Goal: Transaction & Acquisition: Purchase product/service

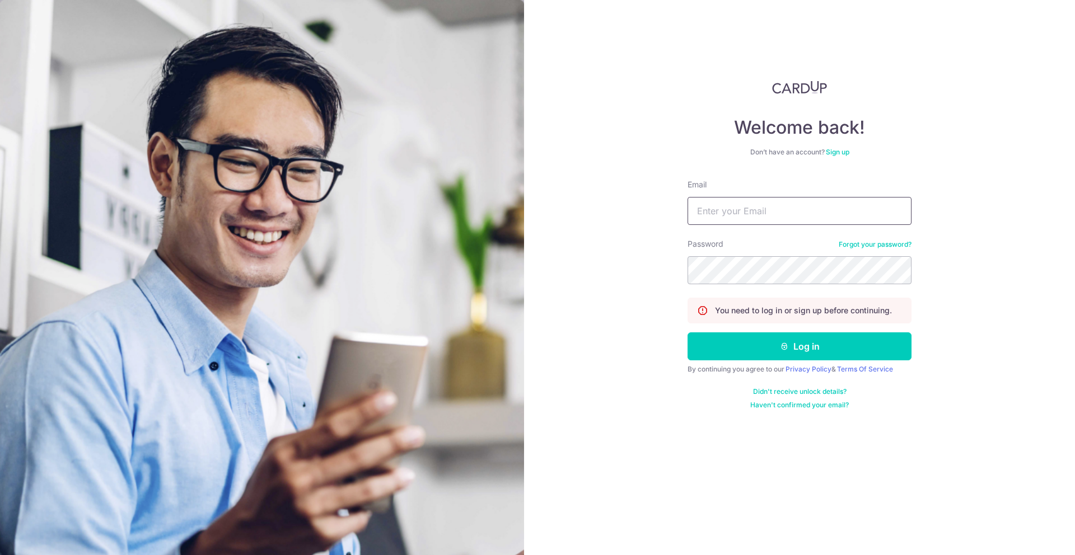
click at [778, 219] on input "Email" at bounding box center [799, 211] width 224 height 28
type input "[EMAIL_ADDRESS][DOMAIN_NAME]"
click at [772, 285] on form "Email [EMAIL_ADDRESS][DOMAIN_NAME] Password Forgot your password? You need to l…" at bounding box center [799, 294] width 224 height 231
click at [687, 332] on button "Log in" at bounding box center [799, 346] width 224 height 28
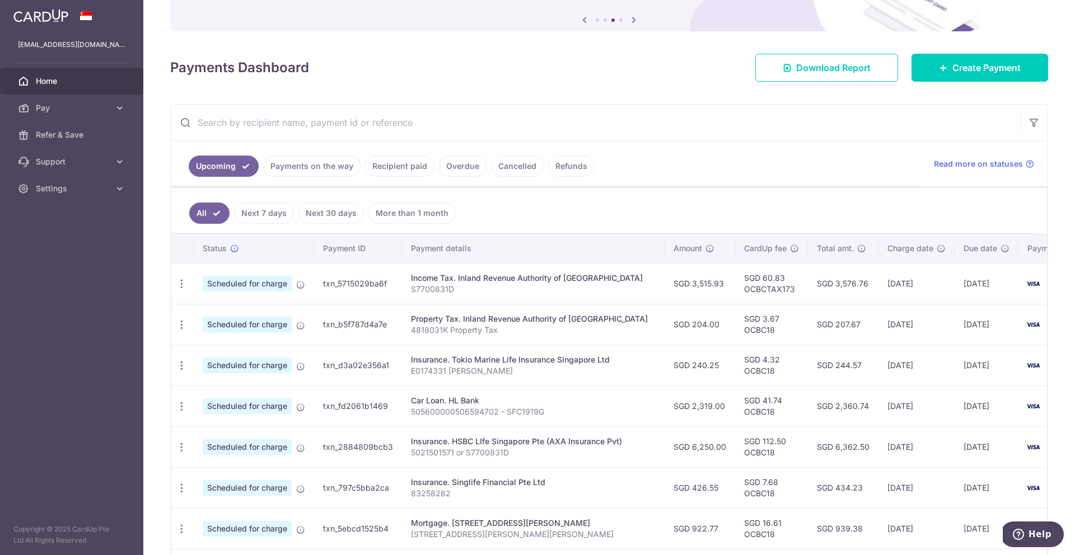
scroll to position [113, 0]
click at [420, 165] on link "Recipient paid" at bounding box center [399, 164] width 69 height 21
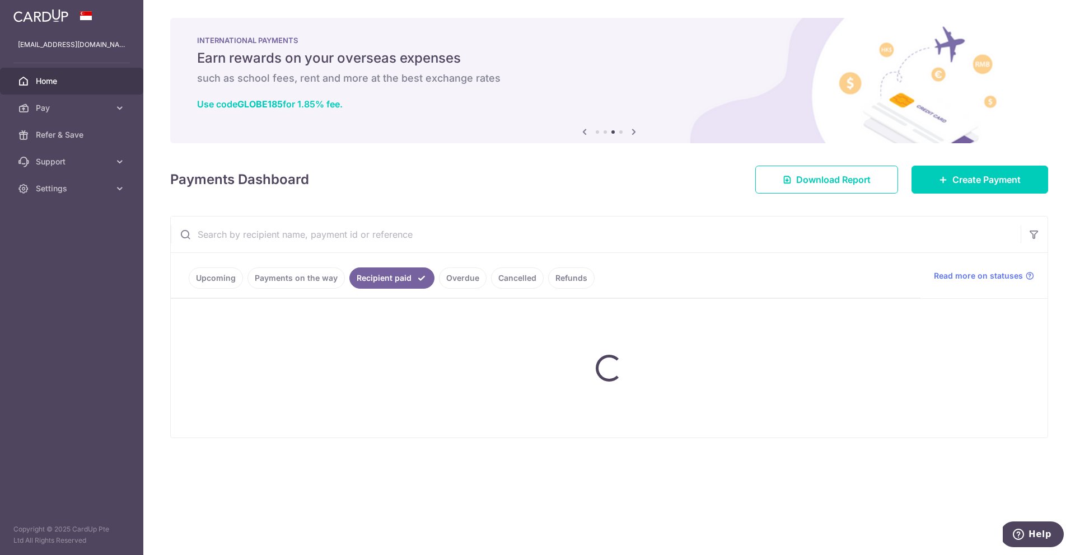
scroll to position [0, 0]
click at [371, 227] on input "text" at bounding box center [596, 235] width 850 height 36
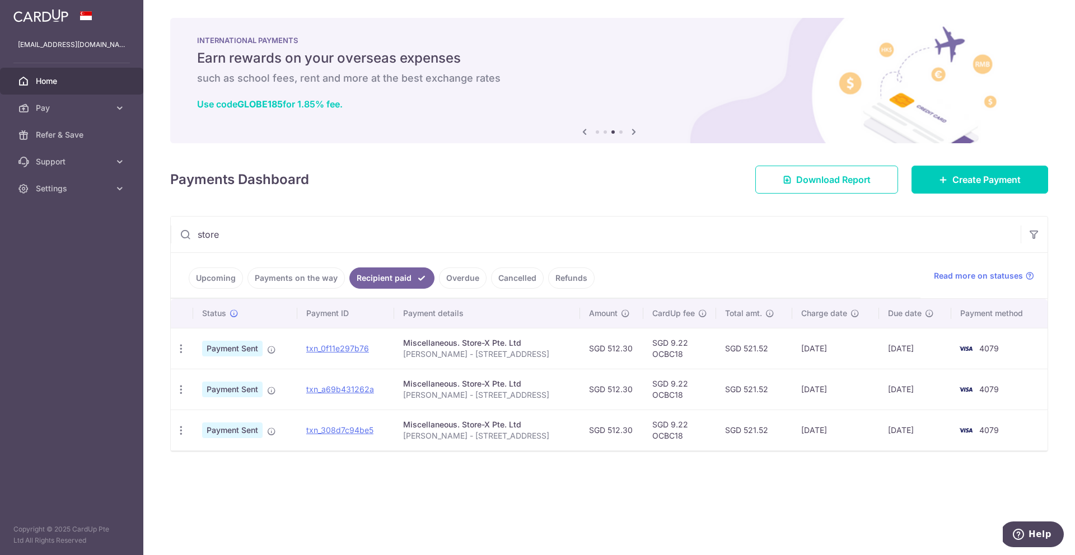
type input "store"
click at [210, 274] on link "Upcoming" at bounding box center [216, 278] width 54 height 21
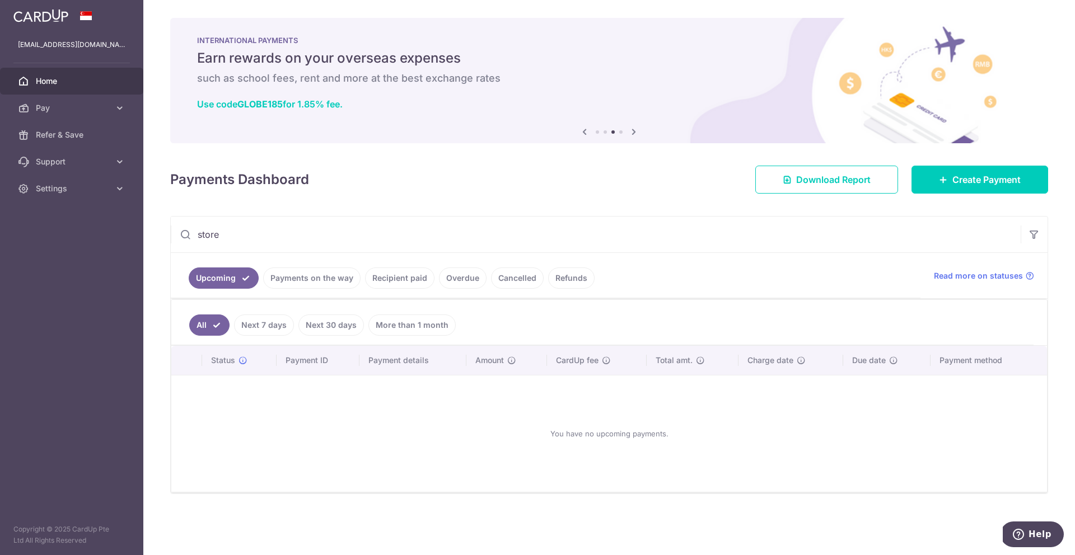
click at [393, 280] on link "Recipient paid" at bounding box center [399, 278] width 69 height 21
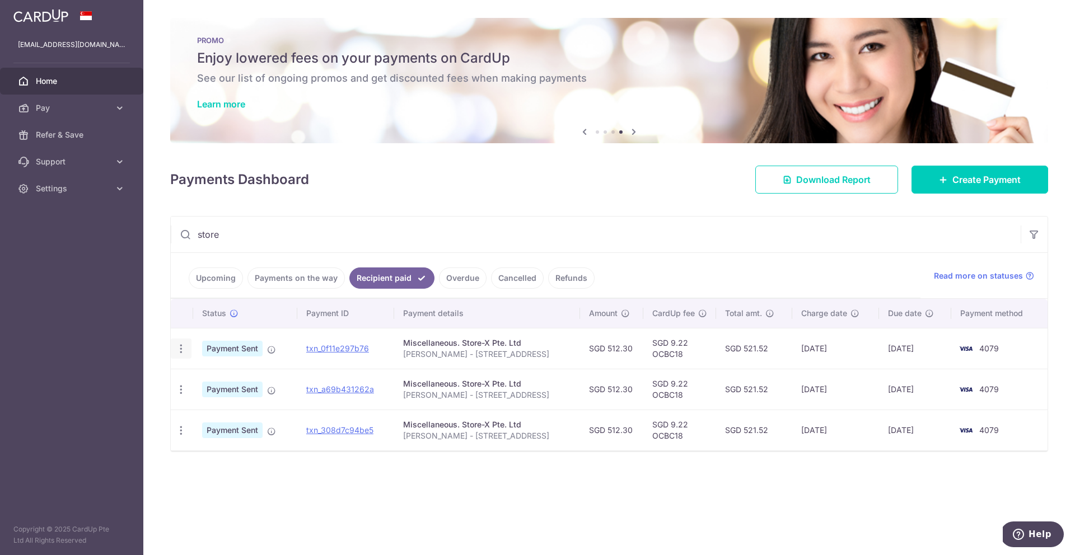
click at [181, 344] on icon "button" at bounding box center [181, 349] width 12 height 12
click at [439, 346] on div "Miscellaneous. Store-X Pte. Ltd" at bounding box center [487, 343] width 168 height 11
click at [964, 175] on span "Create Payment" at bounding box center [986, 179] width 68 height 13
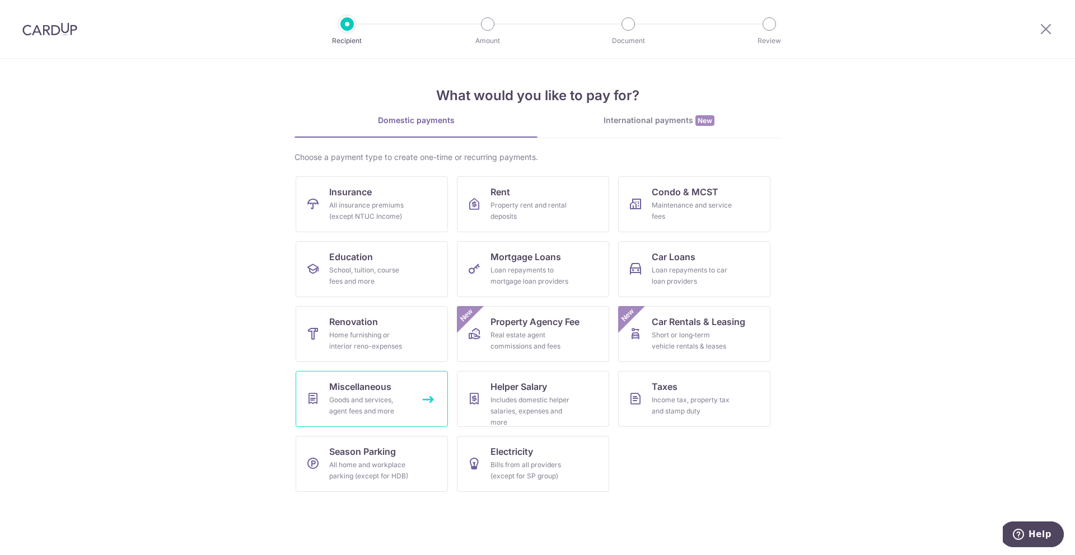
click at [371, 400] on div "Goods and services, agent fees and more" at bounding box center [369, 406] width 81 height 22
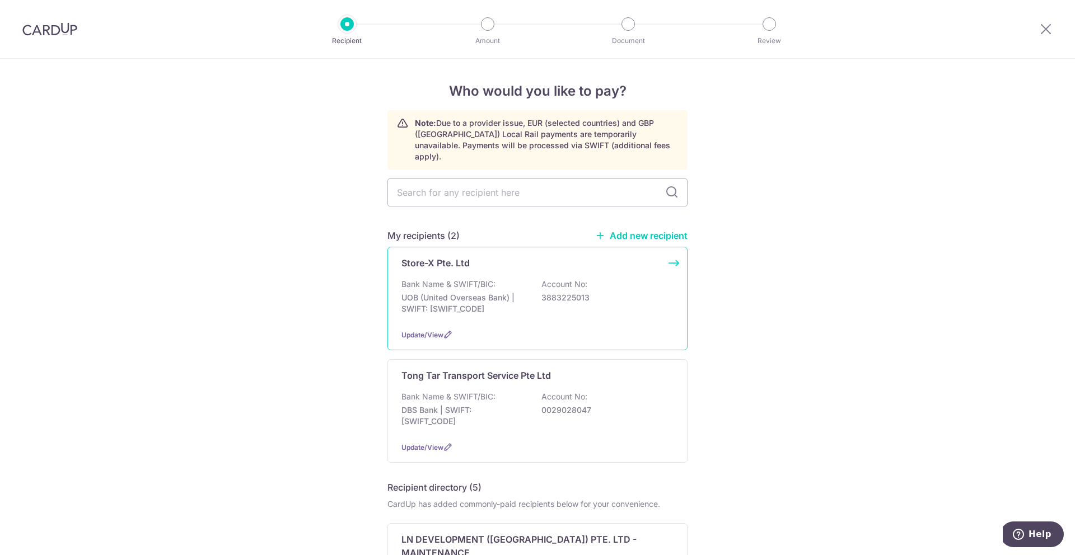
click at [482, 279] on p "Bank Name & SWIFT/BIC:" at bounding box center [448, 284] width 94 height 11
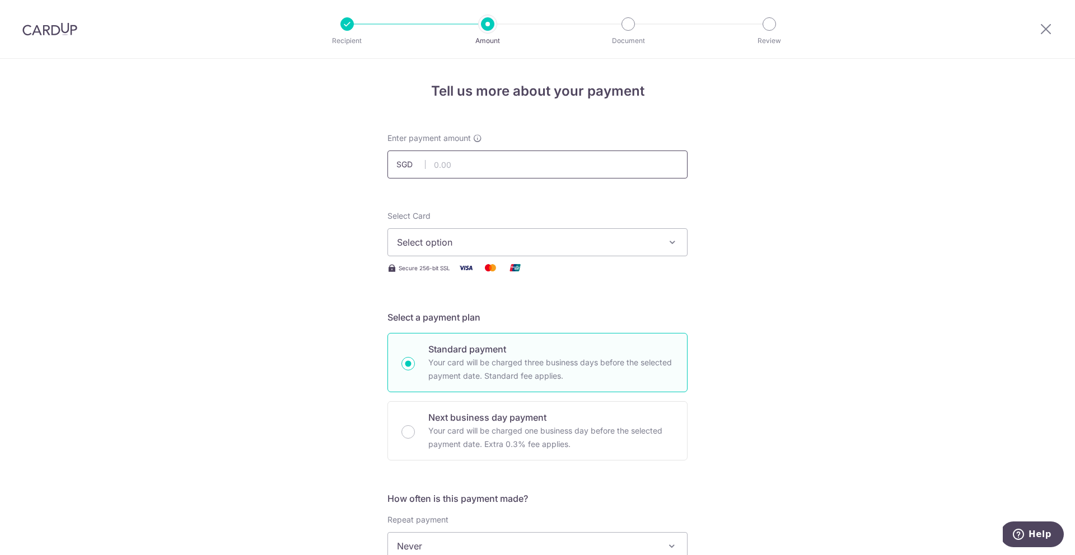
click at [517, 162] on input "text" at bounding box center [537, 165] width 300 height 28
type input "457.80"
click at [571, 236] on span "Select option" at bounding box center [527, 242] width 261 height 13
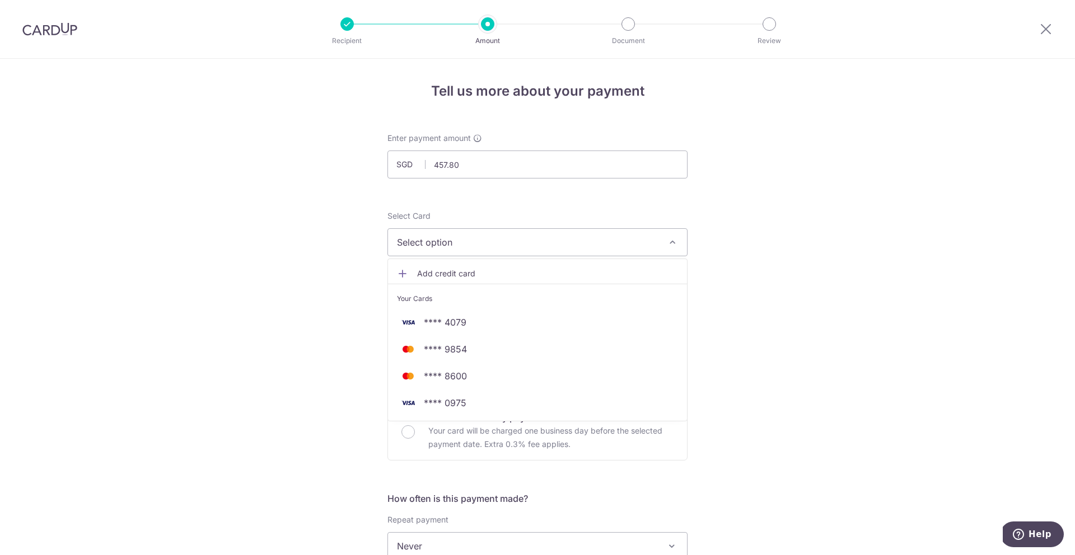
click at [772, 344] on div "Tell us more about your payment Enter payment amount SGD 457.80 457.80 Select C…" at bounding box center [537, 565] width 1075 height 1013
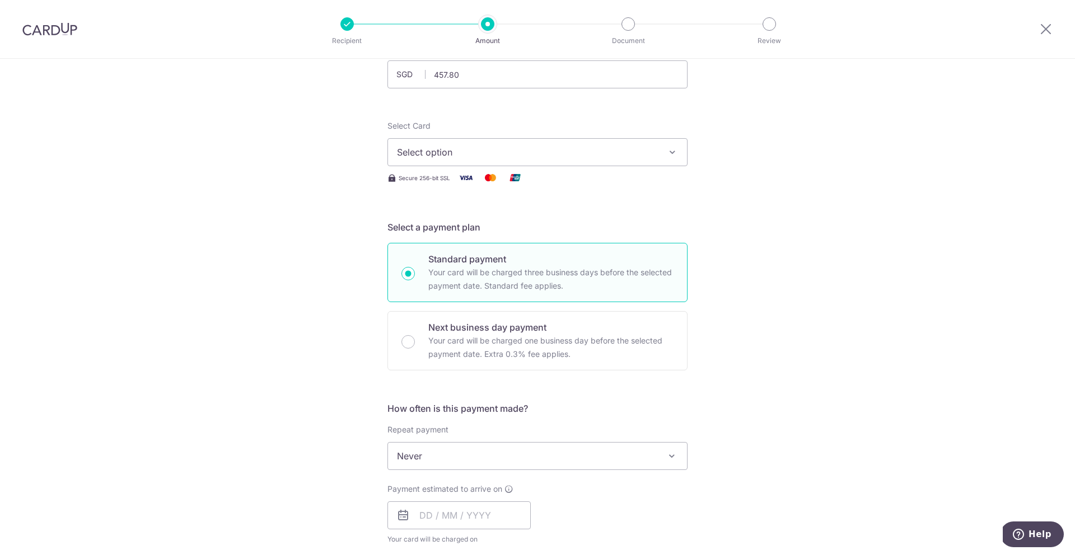
scroll to position [134, 0]
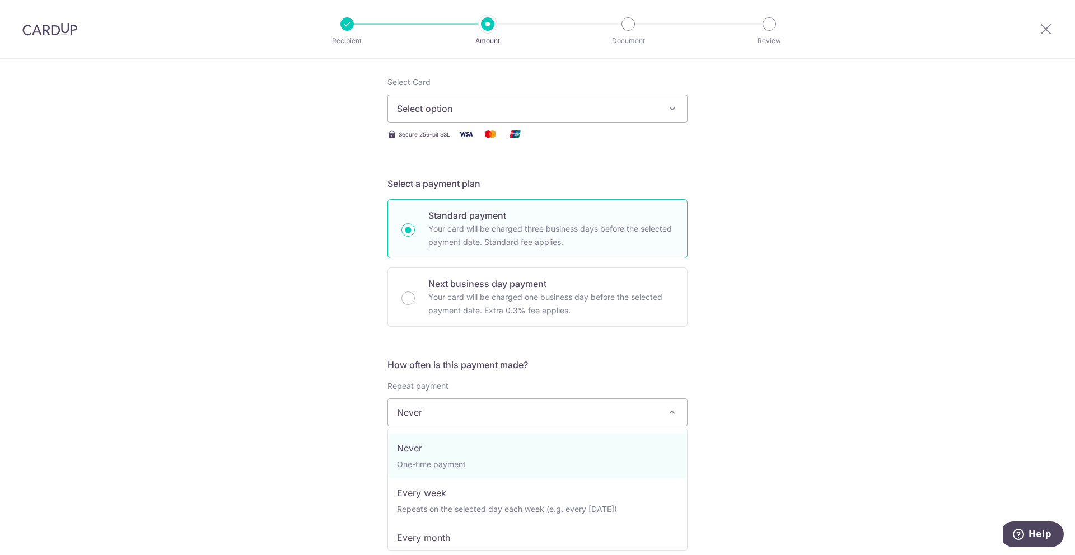
click at [504, 411] on span "Never" at bounding box center [537, 412] width 299 height 27
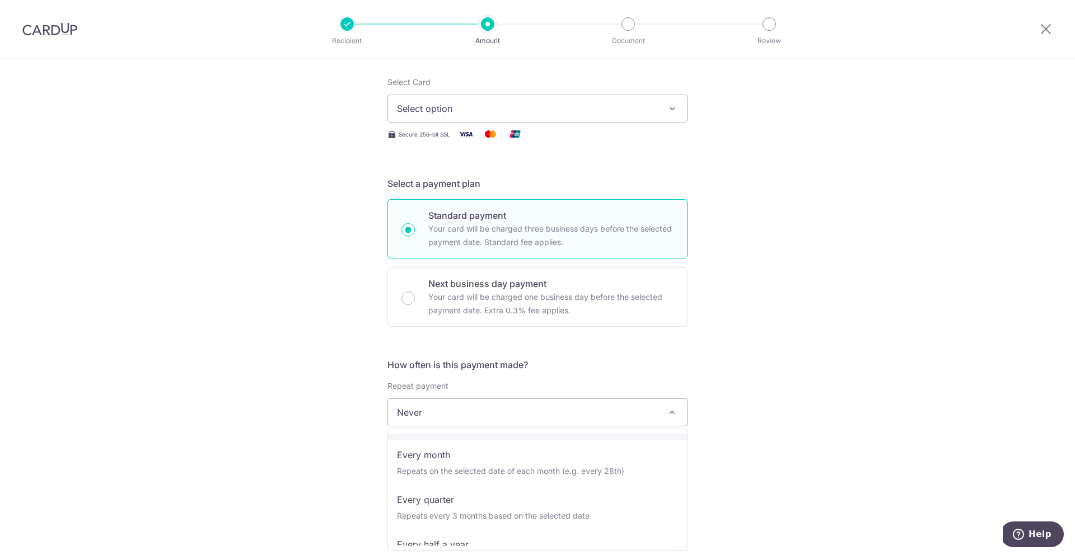
scroll to position [82, 0]
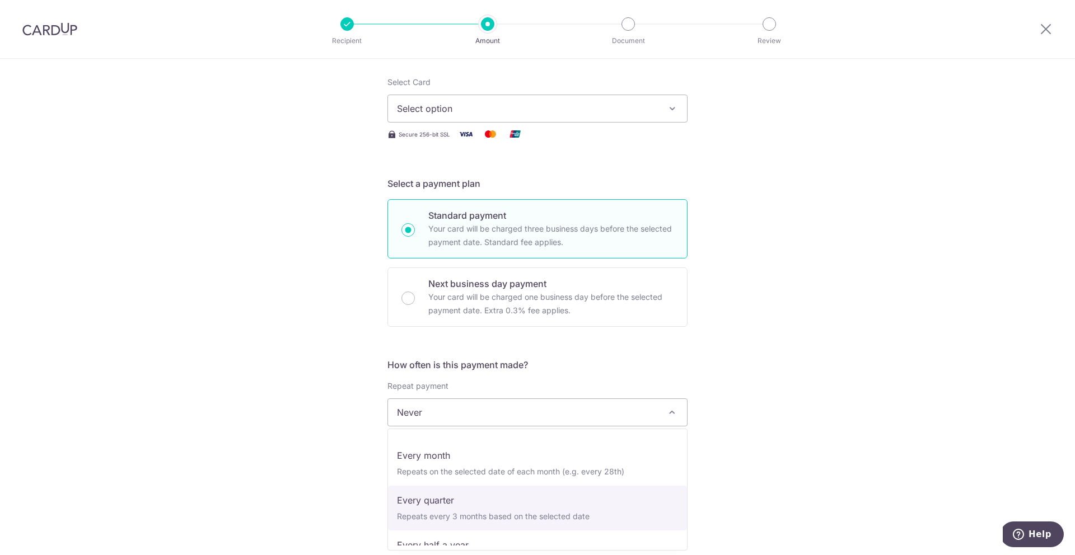
select select "3"
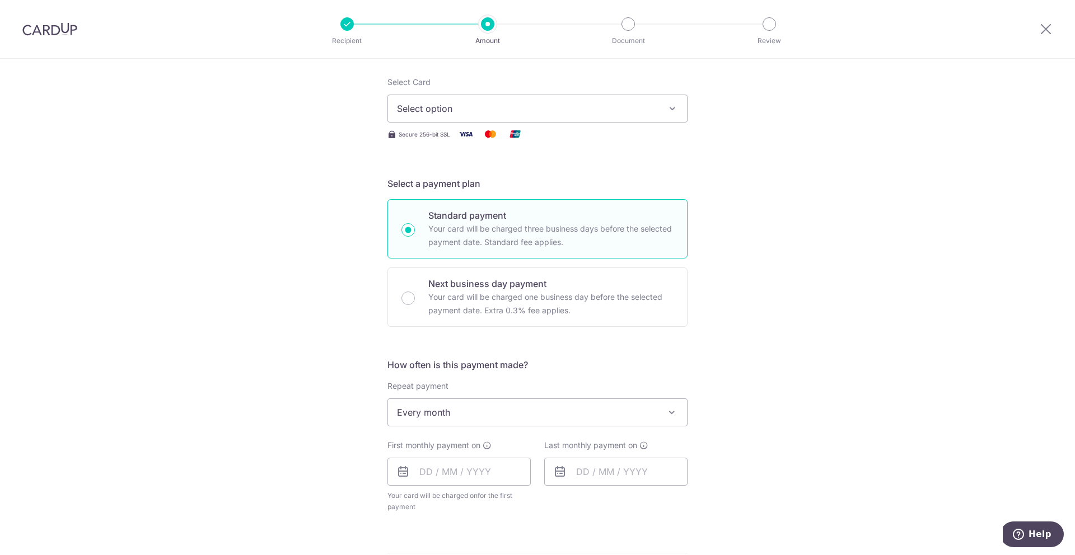
scroll to position [194, 0]
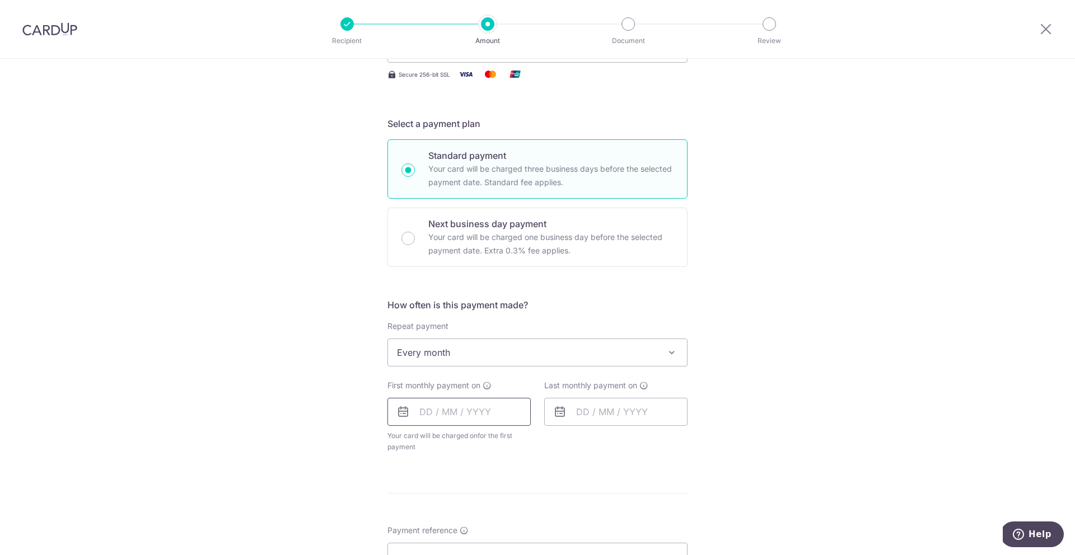
click at [473, 417] on input "text" at bounding box center [458, 412] width 143 height 28
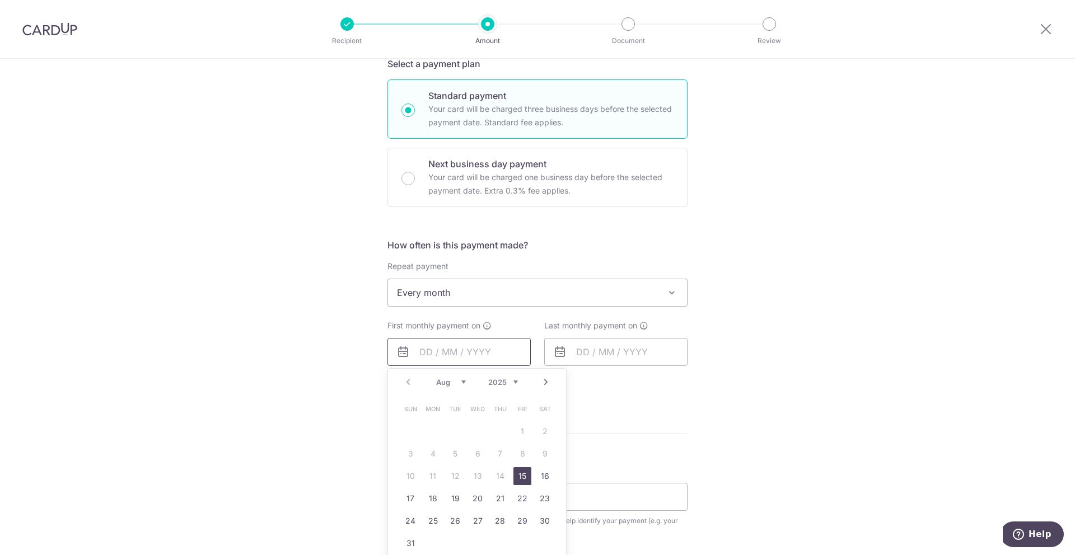
scroll to position [263, 0]
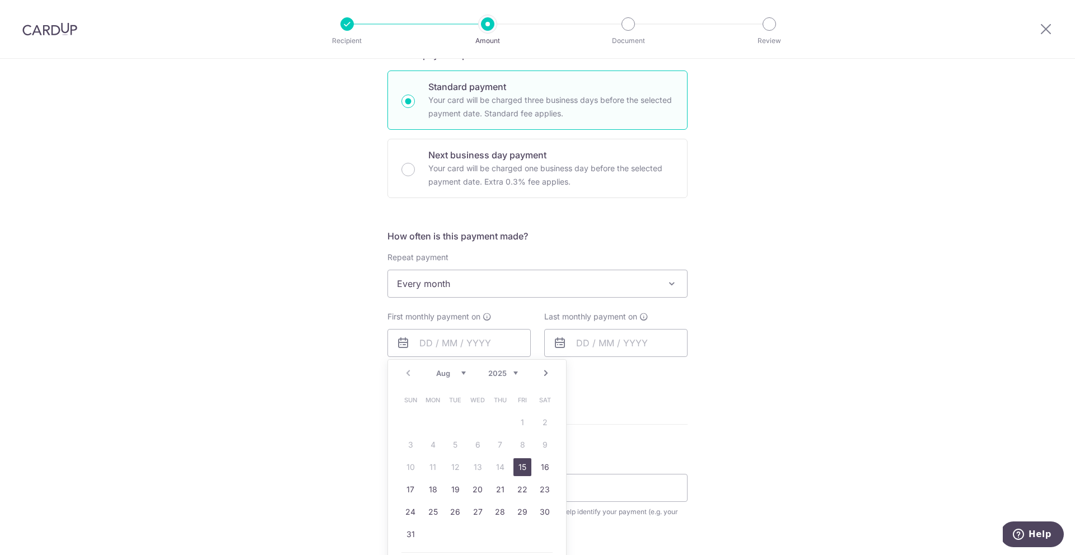
click at [522, 461] on link "15" at bounding box center [522, 467] width 18 height 18
type input "15/08/2025"
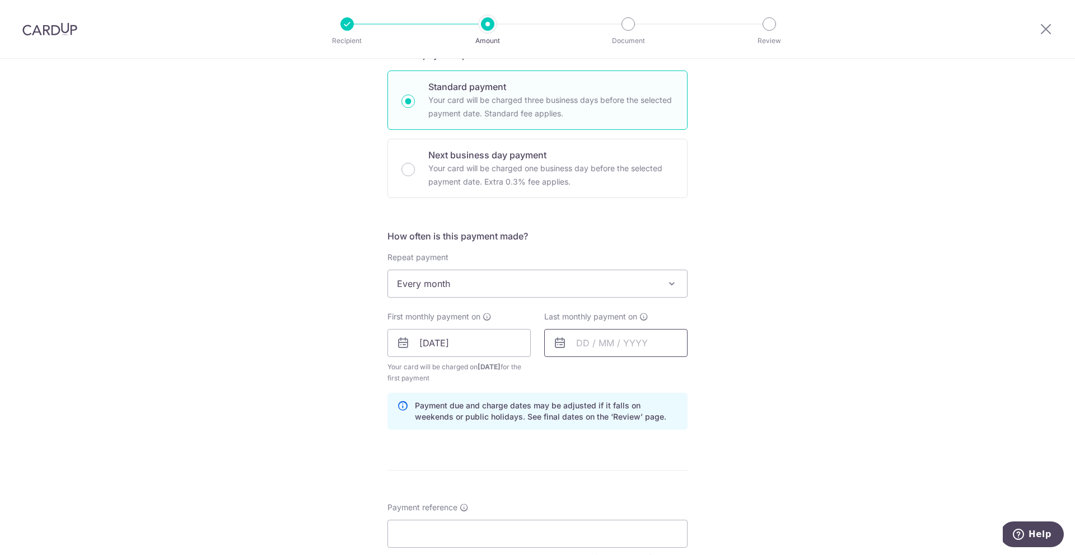
click at [615, 352] on input "text" at bounding box center [615, 343] width 143 height 28
click at [615, 373] on select "Aug Sep Oct Nov Dec" at bounding box center [608, 373] width 30 height 9
click at [588, 464] on link "15" at bounding box center [589, 467] width 18 height 18
type input "15/09/2025"
click at [812, 354] on div "Tell us more about your payment Enter payment amount SGD 457.80 457.80 Select C…" at bounding box center [537, 331] width 1075 height 1070
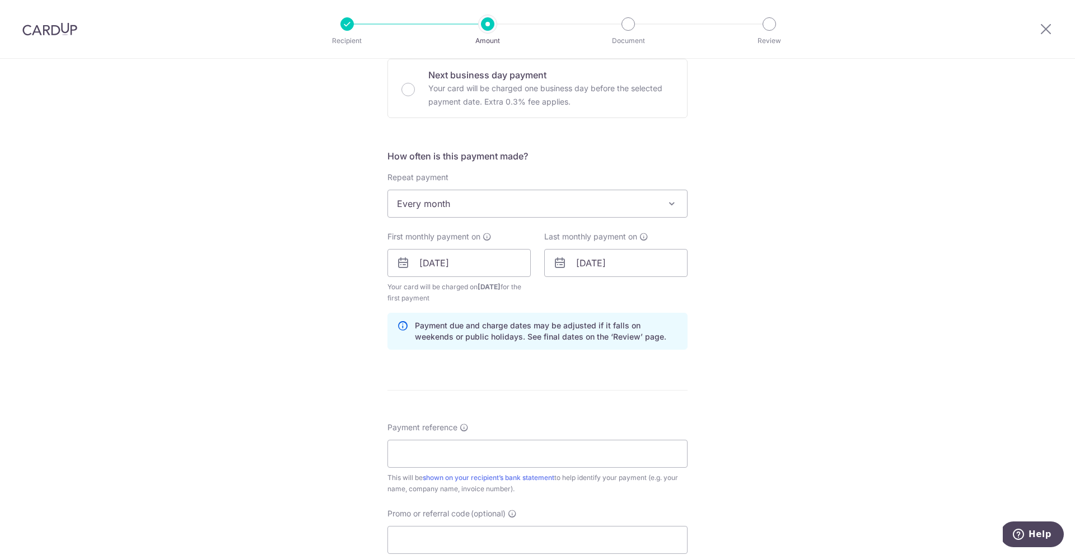
scroll to position [350, 0]
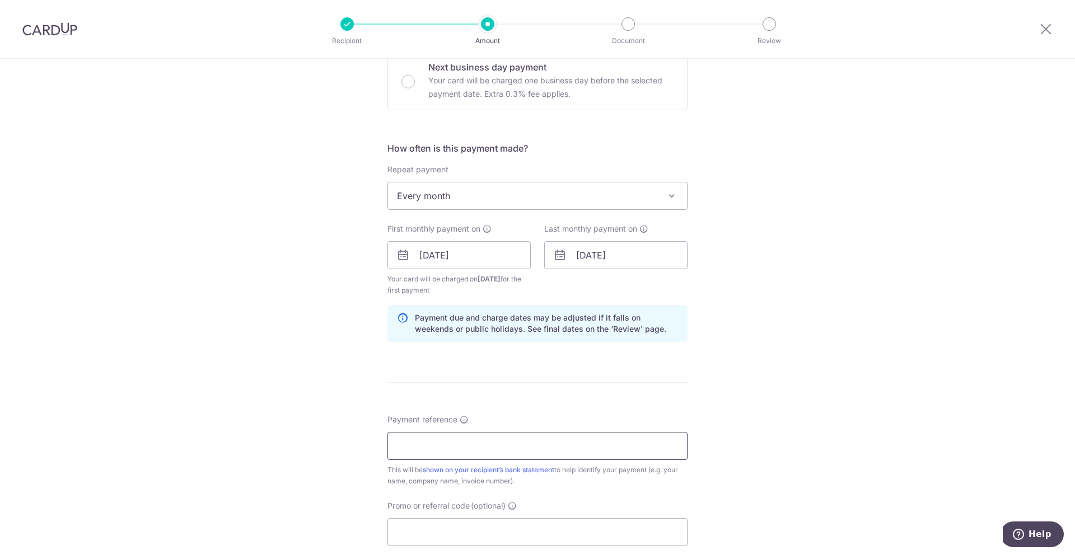
click at [550, 438] on input "Payment reference" at bounding box center [537, 446] width 300 height 28
type input "sianne sinesa"
click at [723, 419] on div "Tell us more about your payment Enter payment amount SGD 457.80 457.80 Select C…" at bounding box center [537, 243] width 1075 height 1070
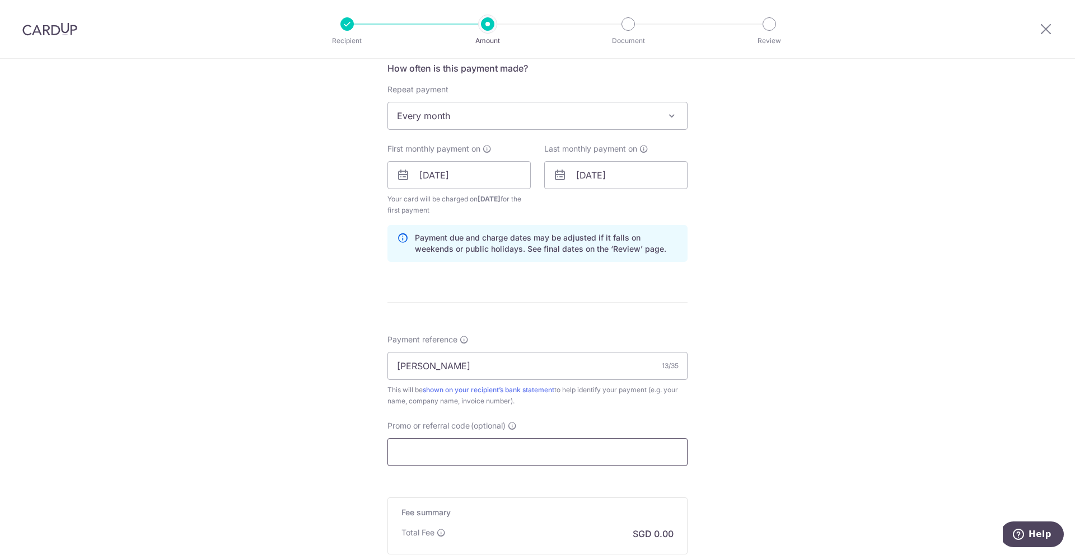
scroll to position [435, 0]
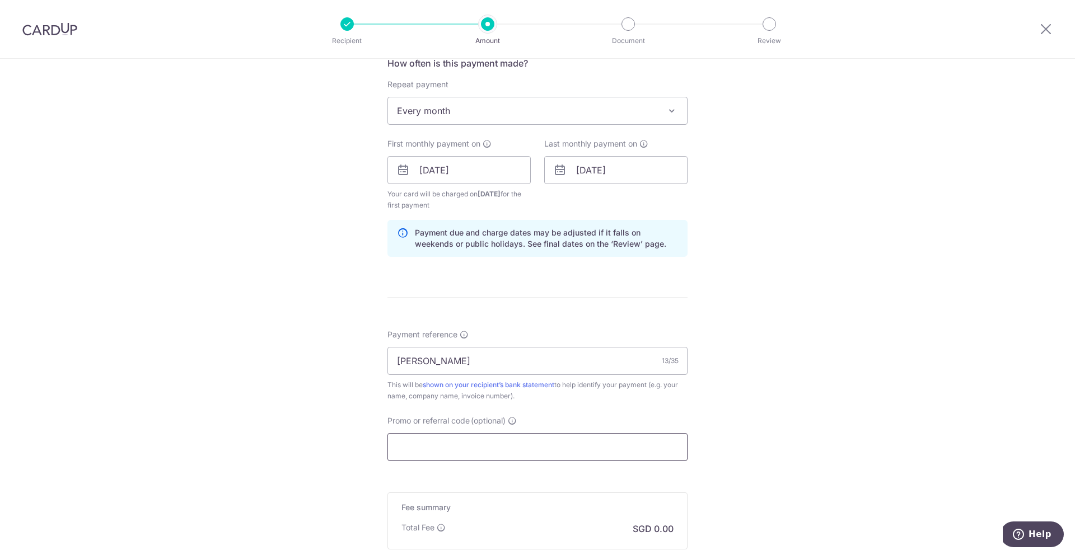
click at [552, 446] on input "Promo or referral code (optional)" at bounding box center [537, 447] width 300 height 28
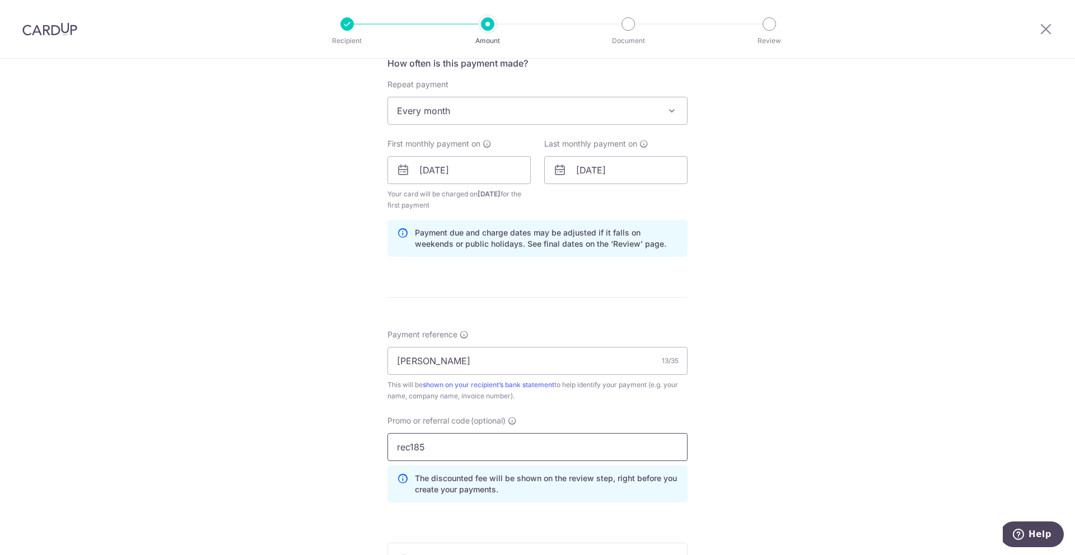
type input "rec185"
click at [823, 355] on div "Tell us more about your payment Enter payment amount SGD 457.80 457.80 Select C…" at bounding box center [537, 183] width 1075 height 1120
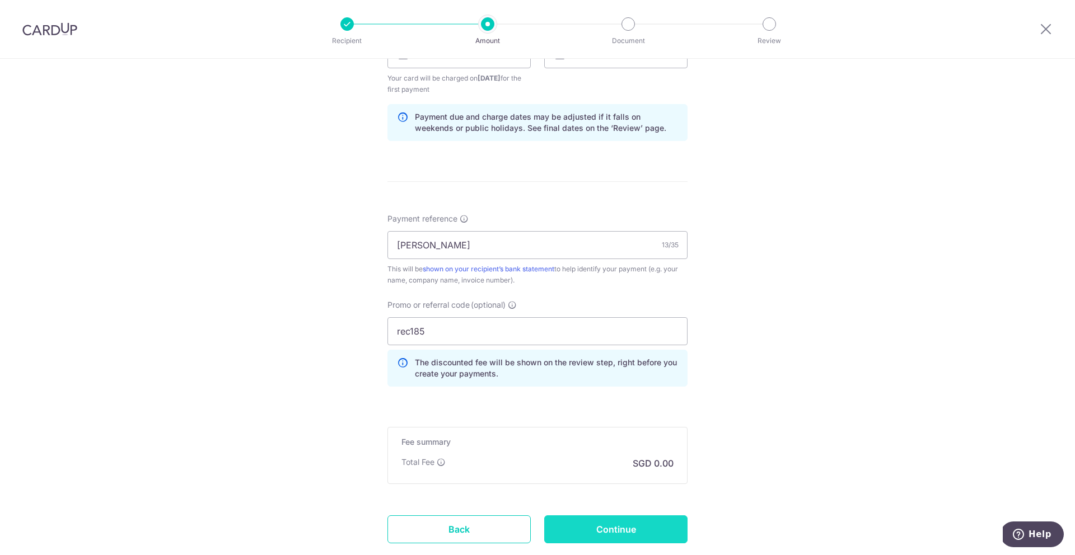
click at [603, 534] on input "Continue" at bounding box center [615, 530] width 143 height 28
type input "Create Schedule"
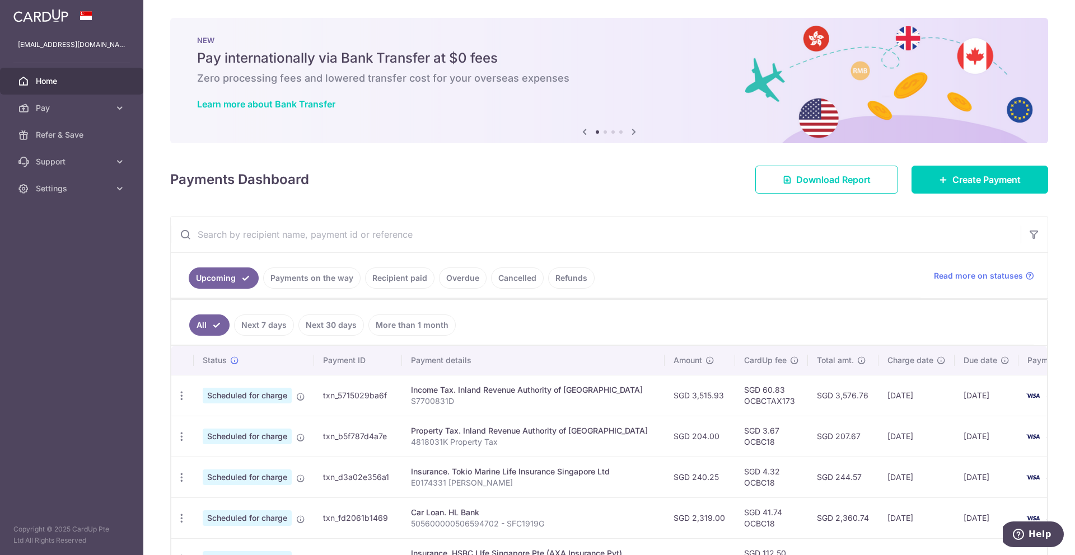
click at [632, 133] on icon at bounding box center [633, 132] width 13 height 14
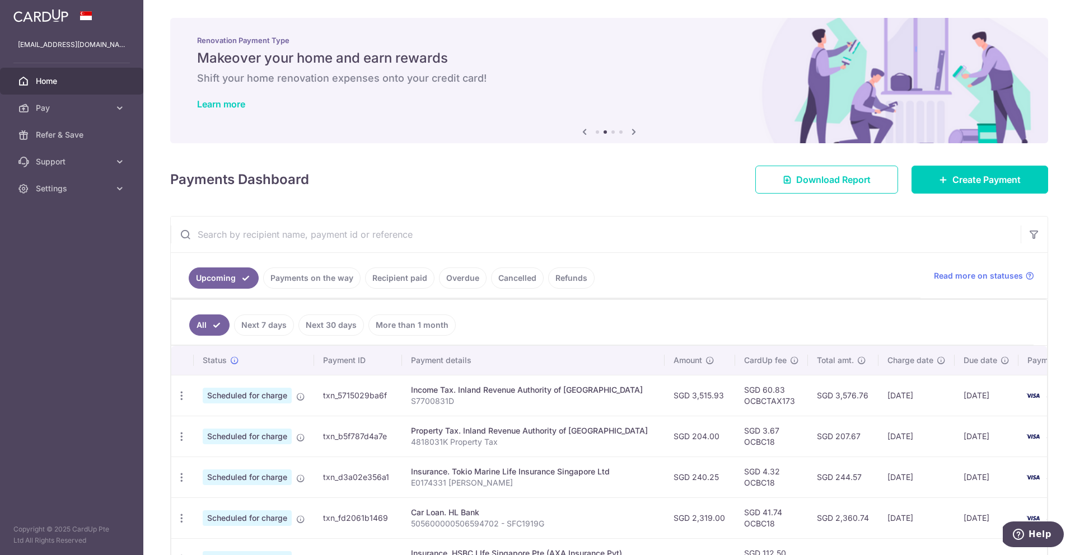
click at [632, 132] on icon at bounding box center [633, 132] width 13 height 14
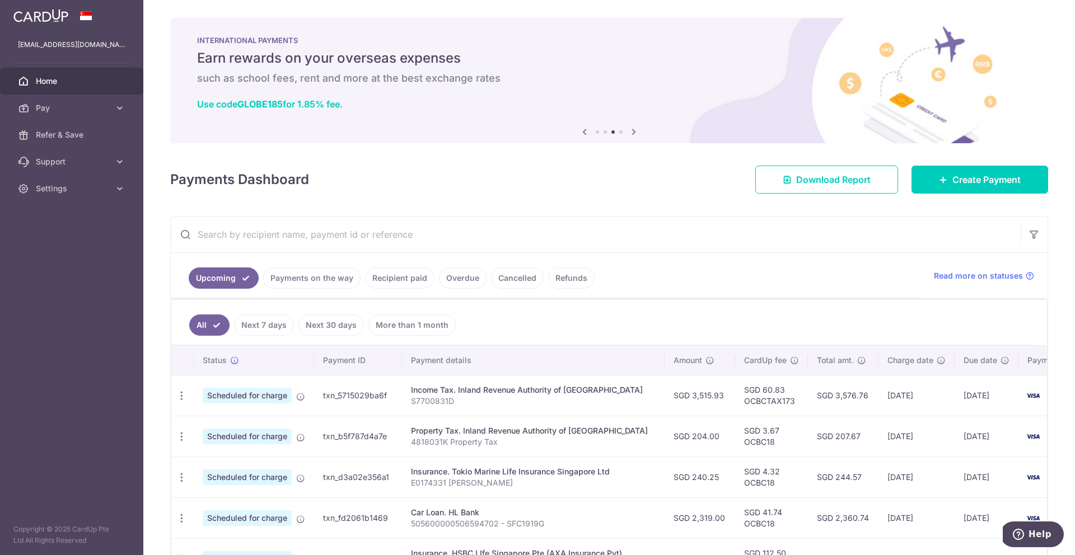
click at [50, 17] on img at bounding box center [40, 15] width 55 height 13
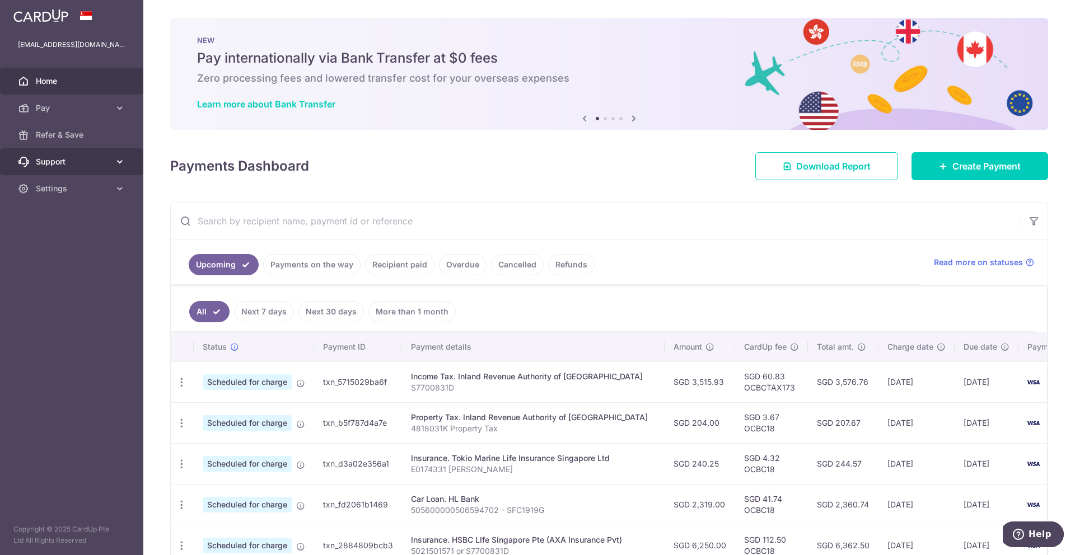
click at [106, 162] on span "Support" at bounding box center [73, 161] width 74 height 11
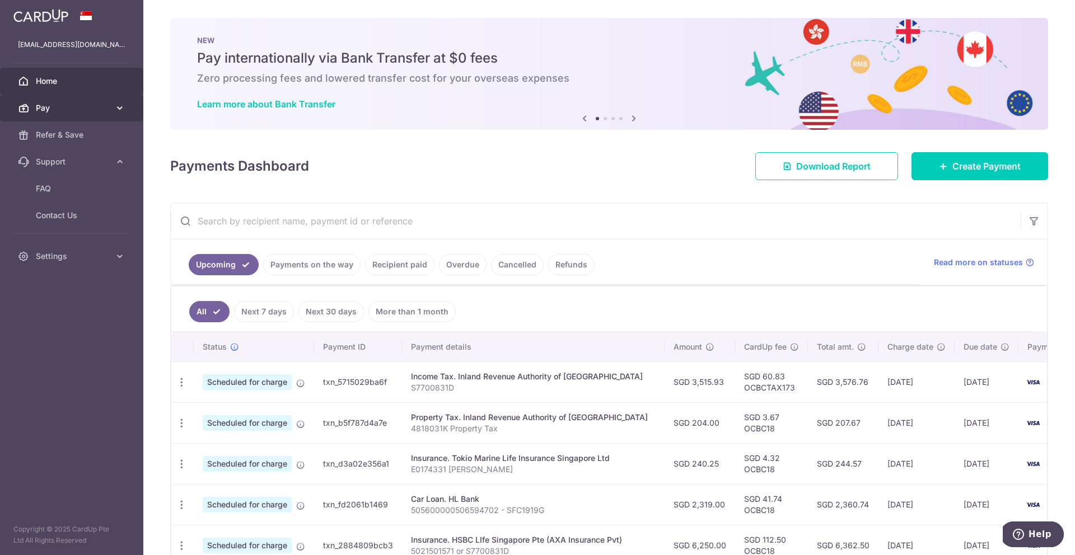
click at [115, 102] on icon at bounding box center [119, 107] width 11 height 11
click at [51, 21] on img at bounding box center [40, 15] width 55 height 13
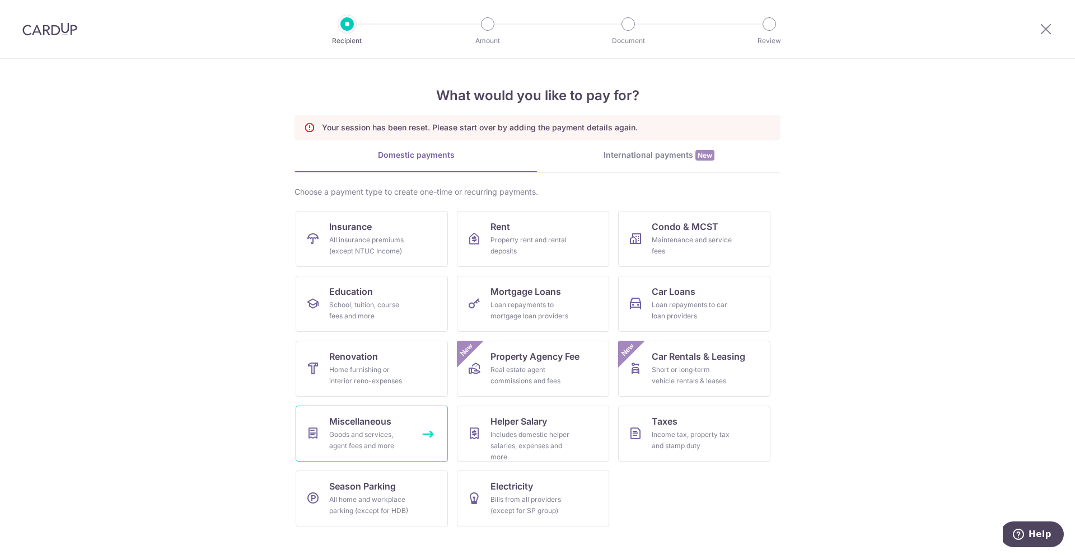
click at [401, 435] on div "Goods and services, agent fees and more" at bounding box center [369, 440] width 81 height 22
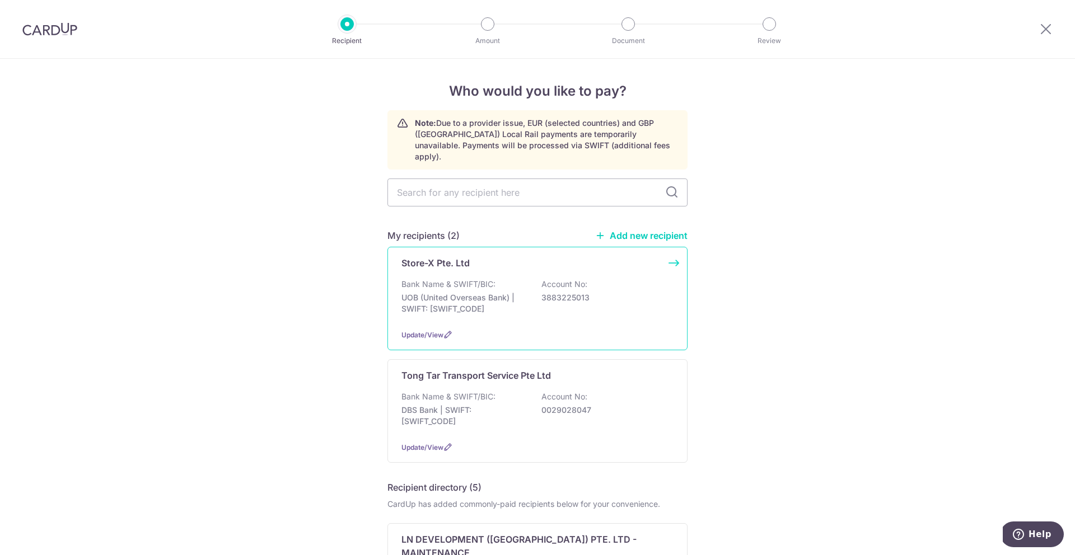
click at [485, 256] on div "Store-X Pte. Ltd" at bounding box center [530, 262] width 259 height 13
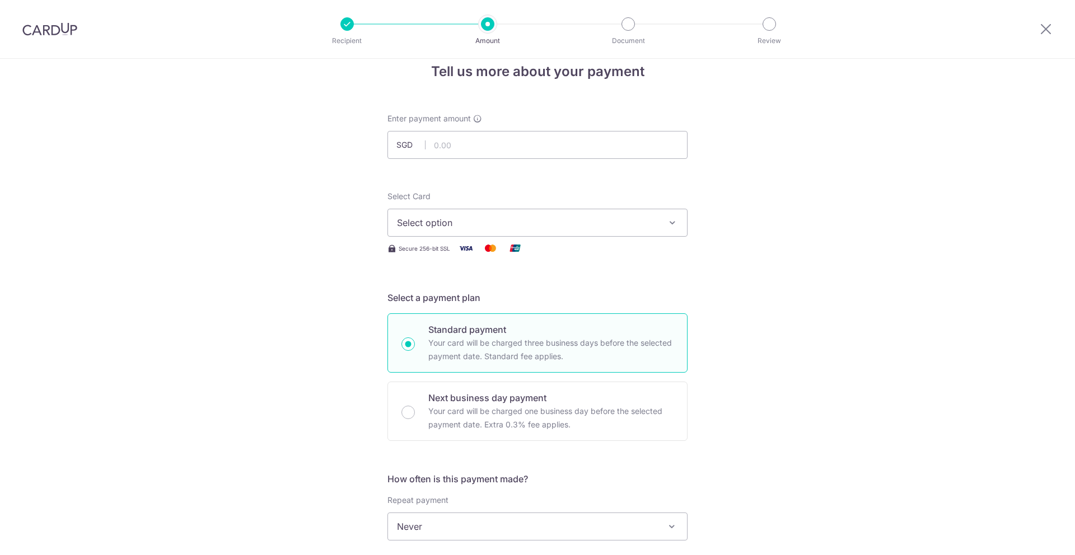
scroll to position [23, 0]
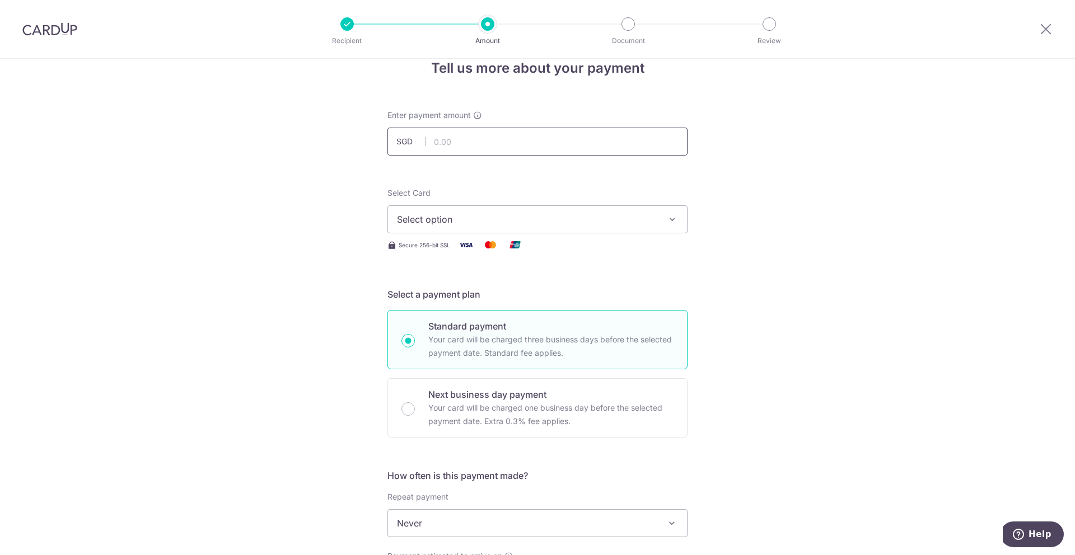
click at [556, 140] on input "text" at bounding box center [537, 142] width 300 height 28
type input "457.80"
click at [729, 190] on div "Tell us more about your payment Enter payment amount SGD 457.80 457.80 Select C…" at bounding box center [537, 542] width 1075 height 1013
click at [606, 213] on span "Select option" at bounding box center [527, 219] width 261 height 13
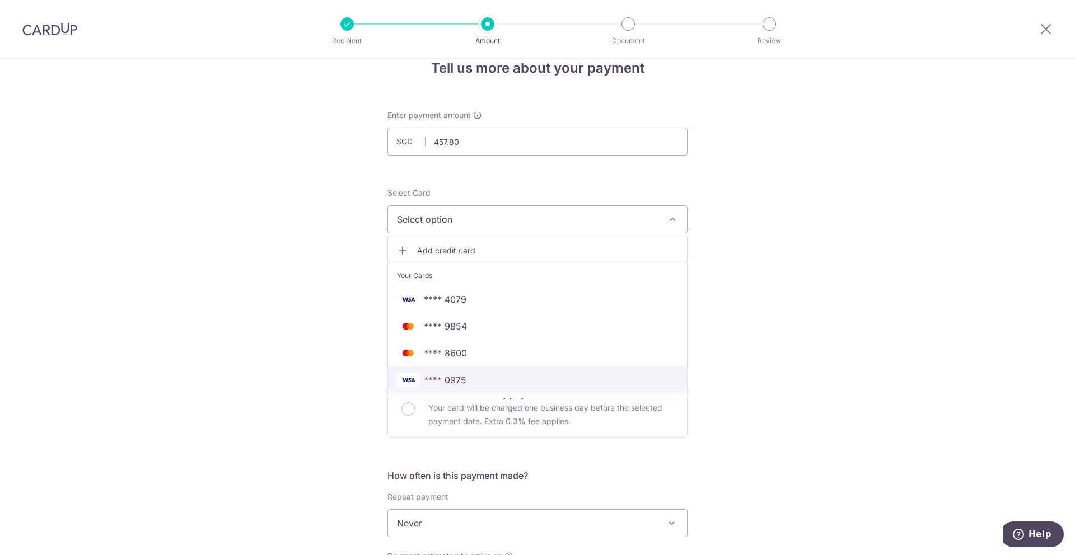
click at [474, 383] on span "**** 0975" at bounding box center [537, 379] width 281 height 13
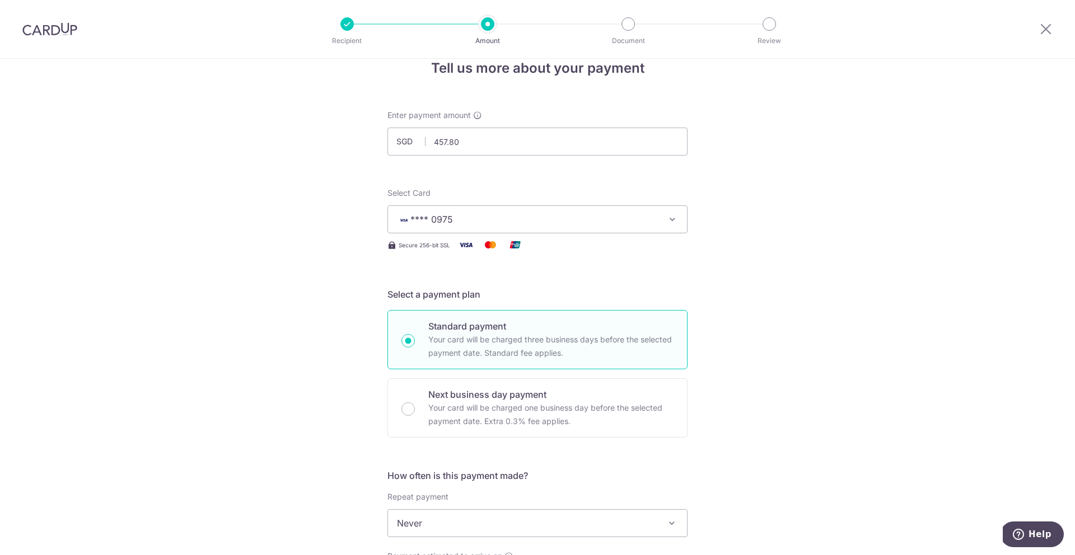
click at [765, 359] on div "Tell us more about your payment Enter payment amount SGD 457.80 457.80 Select C…" at bounding box center [537, 542] width 1075 height 1013
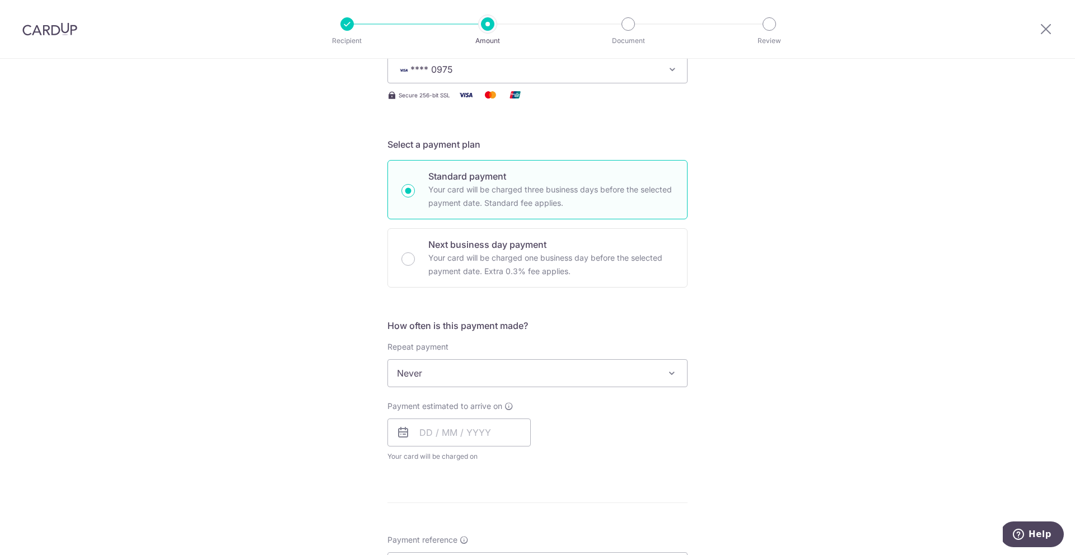
scroll to position [186, 0]
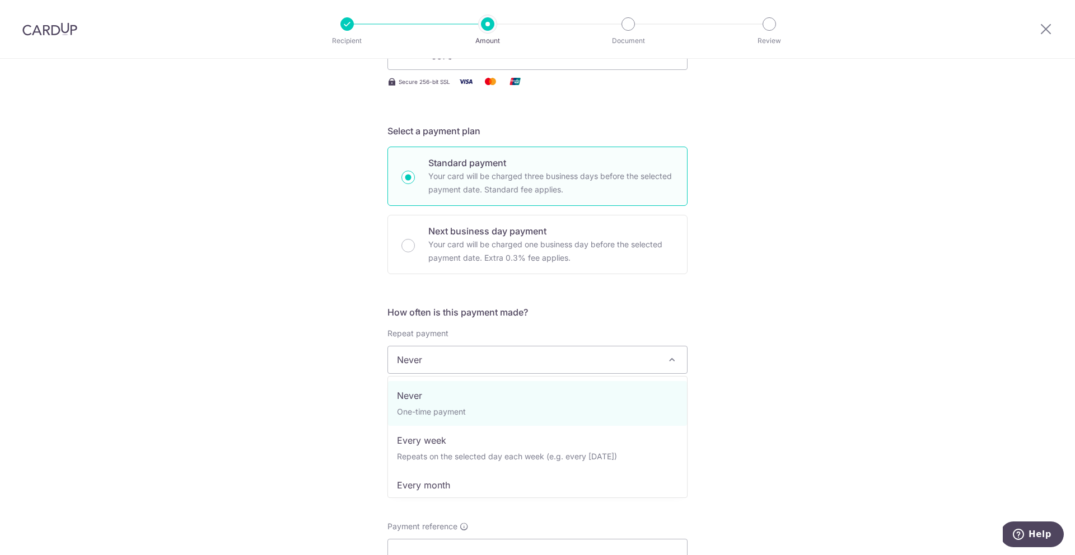
click at [599, 352] on span "Never" at bounding box center [537, 359] width 299 height 27
select select "3"
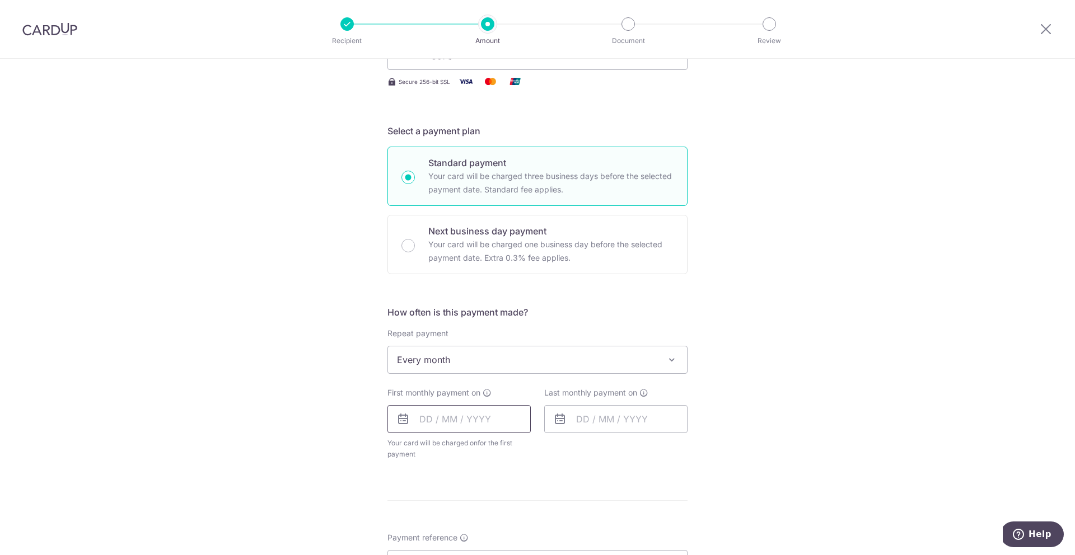
click at [449, 406] on input "text" at bounding box center [458, 419] width 143 height 28
click at [523, 538] on link "15" at bounding box center [522, 544] width 18 height 18
type input "15/08/2025"
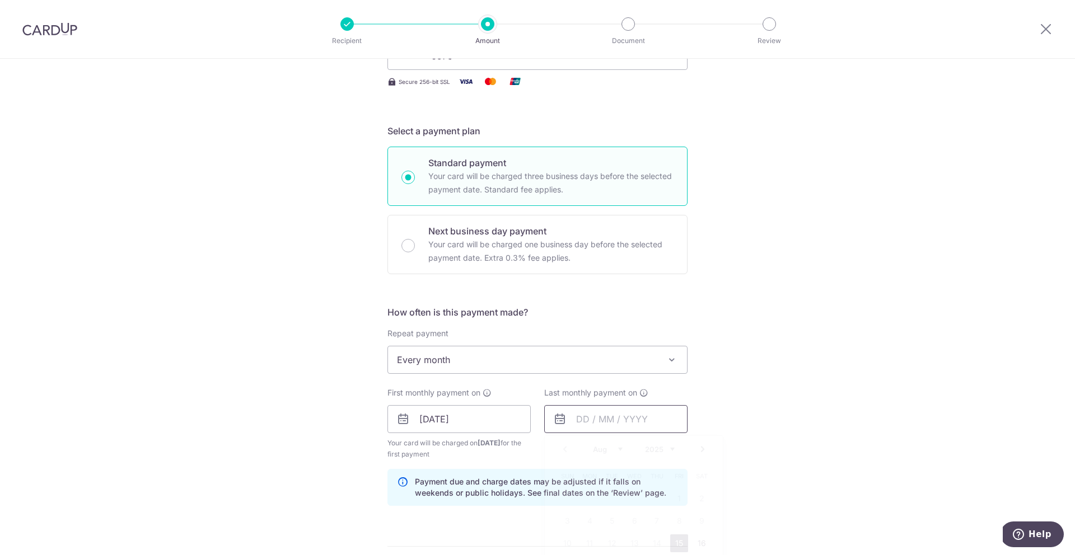
click at [589, 417] on input "text" at bounding box center [615, 419] width 143 height 28
click at [617, 452] on select "Aug Sep Oct Nov Dec" at bounding box center [608, 449] width 30 height 9
click at [585, 543] on link "15" at bounding box center [589, 544] width 18 height 18
type input "15/09/2025"
click at [797, 402] on div "Tell us more about your payment Enter payment amount SGD 457.80 457.80 Select C…" at bounding box center [537, 407] width 1075 height 1070
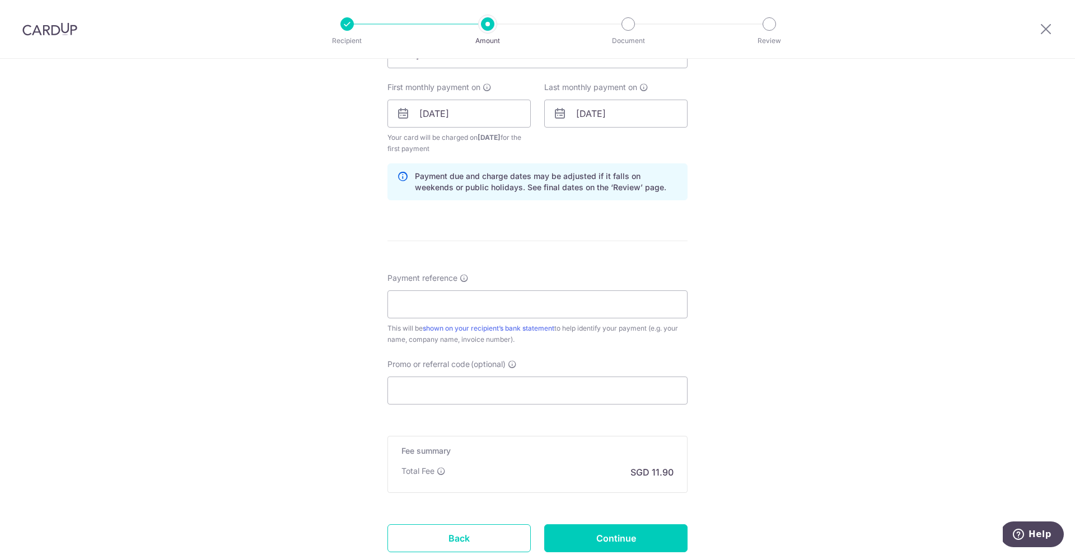
scroll to position [493, 0]
click at [557, 301] on input "Payment reference" at bounding box center [537, 303] width 300 height 28
type input "sianne sinesa"
click at [424, 387] on input "Promo or referral code (optional)" at bounding box center [537, 390] width 300 height 28
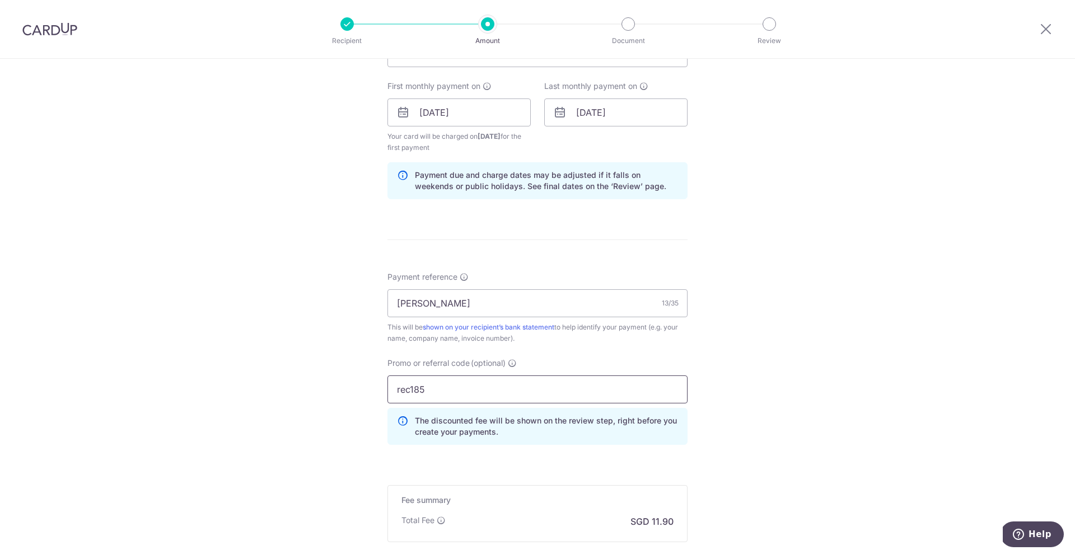
type input "rec185"
click at [706, 433] on div "Tell us more about your payment Enter payment amount SGD 457.80 457.80 Select C…" at bounding box center [537, 126] width 1075 height 1120
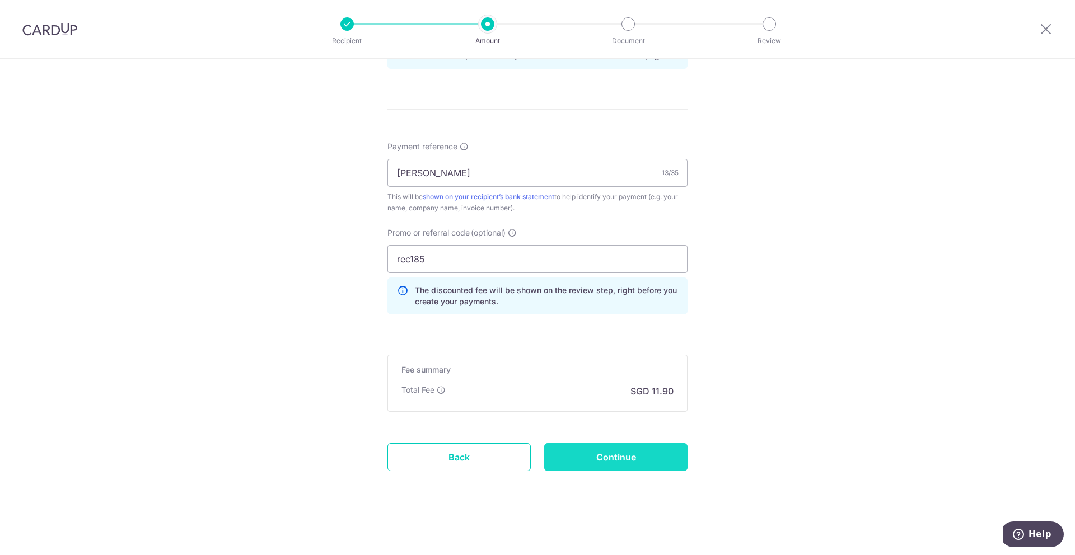
click at [631, 462] on input "Continue" at bounding box center [615, 457] width 143 height 28
type input "Create Schedule"
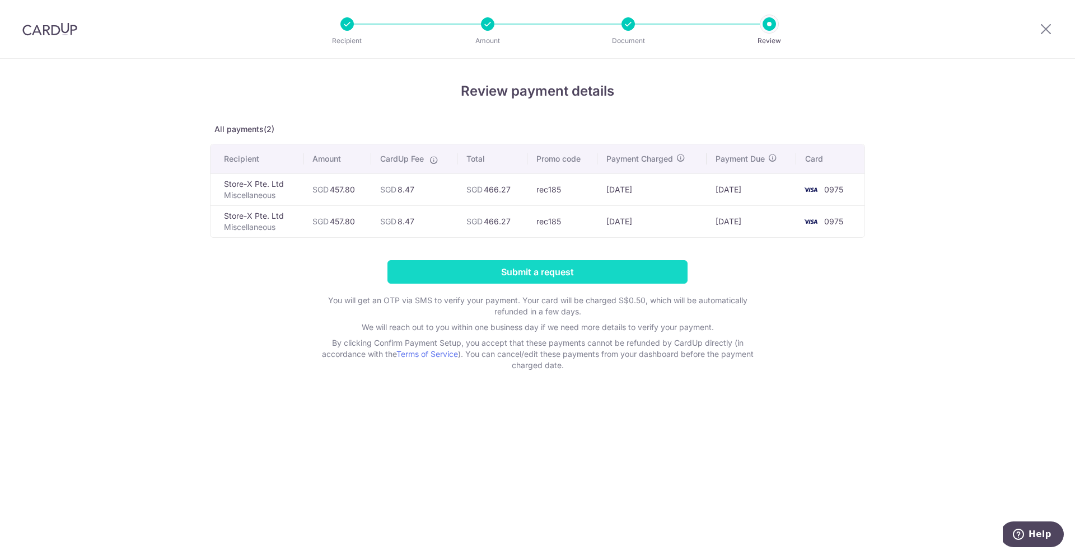
click at [601, 274] on input "Submit a request" at bounding box center [537, 272] width 300 height 24
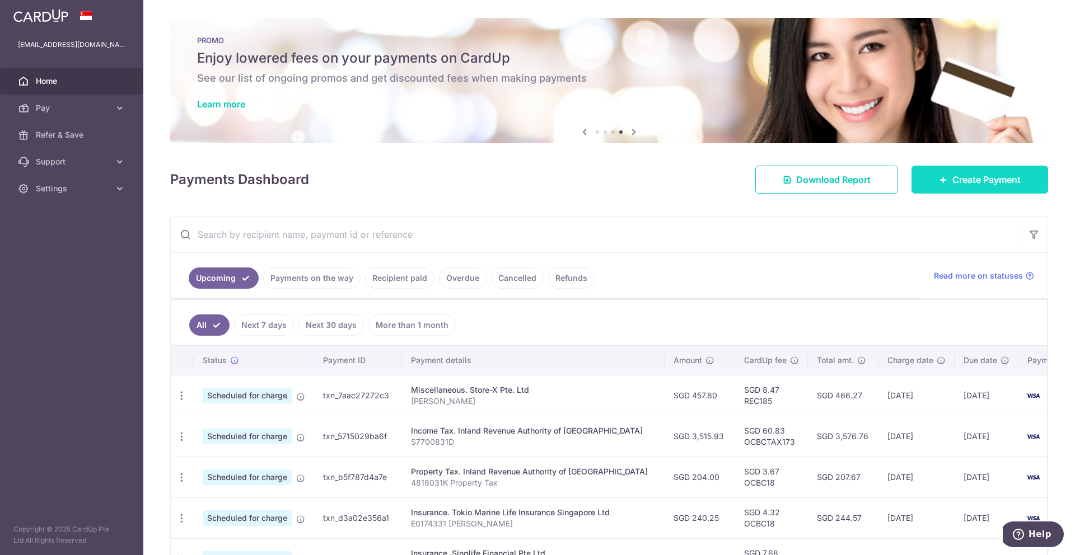
click at [960, 181] on span "Create Payment" at bounding box center [986, 179] width 68 height 13
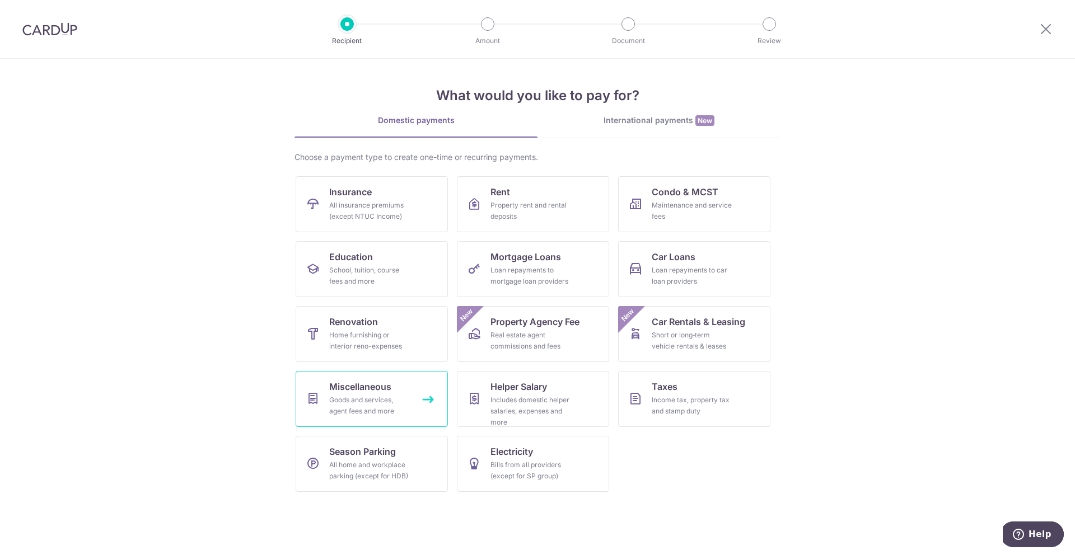
click at [402, 401] on div "Goods and services, agent fees and more" at bounding box center [369, 406] width 81 height 22
click at [695, 201] on div "Maintenance and service fees" at bounding box center [692, 211] width 81 height 22
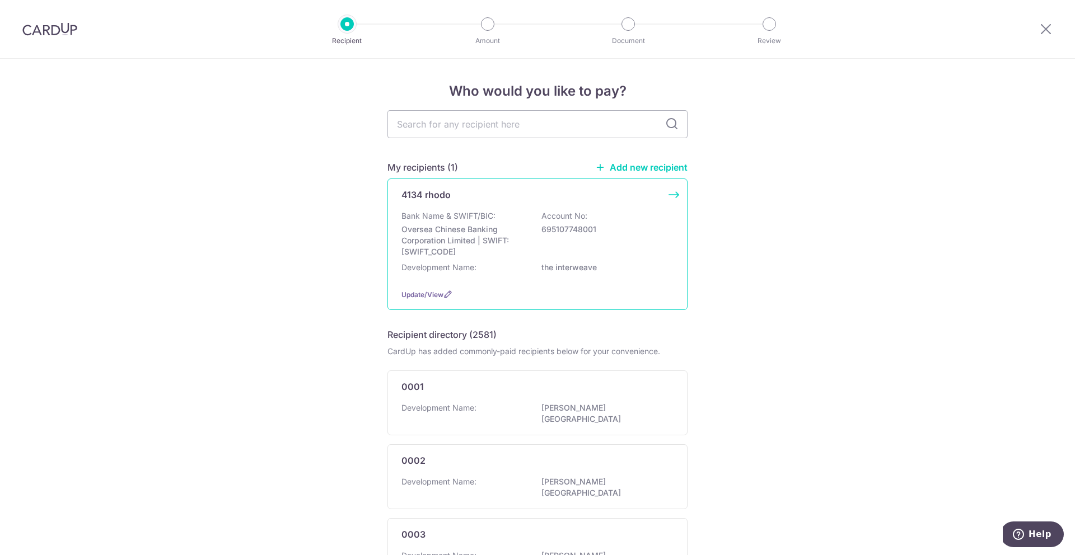
click at [575, 222] on div "Bank Name & SWIFT/BIC: Oversea Chinese Banking Corporation Limited | SWIFT: [SW…" at bounding box center [537, 233] width 272 height 47
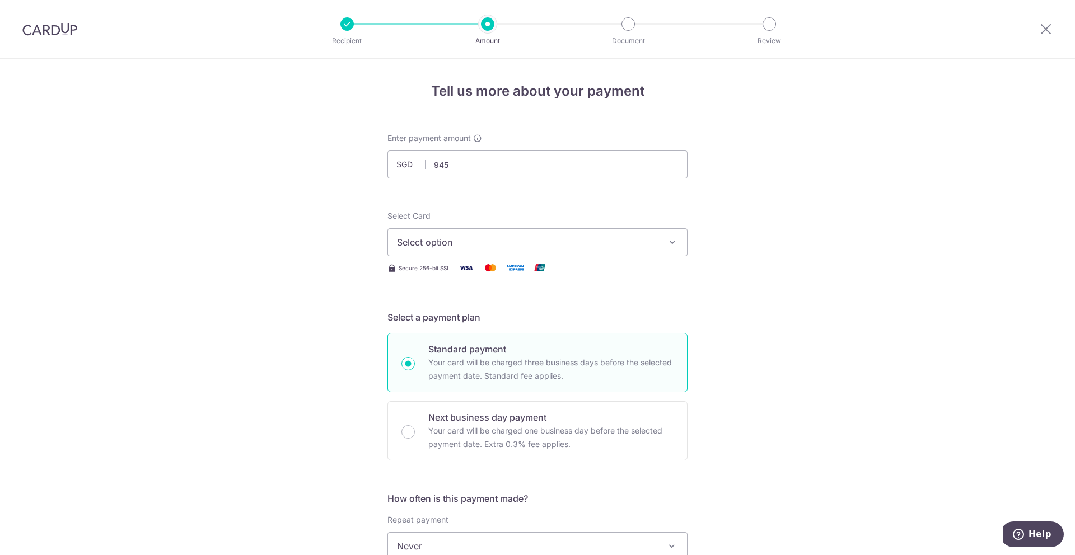
type input "945.00"
click at [129, 144] on div "Tell us more about your payment Enter payment amount SGD 945.00 945.00 Select C…" at bounding box center [537, 565] width 1075 height 1013
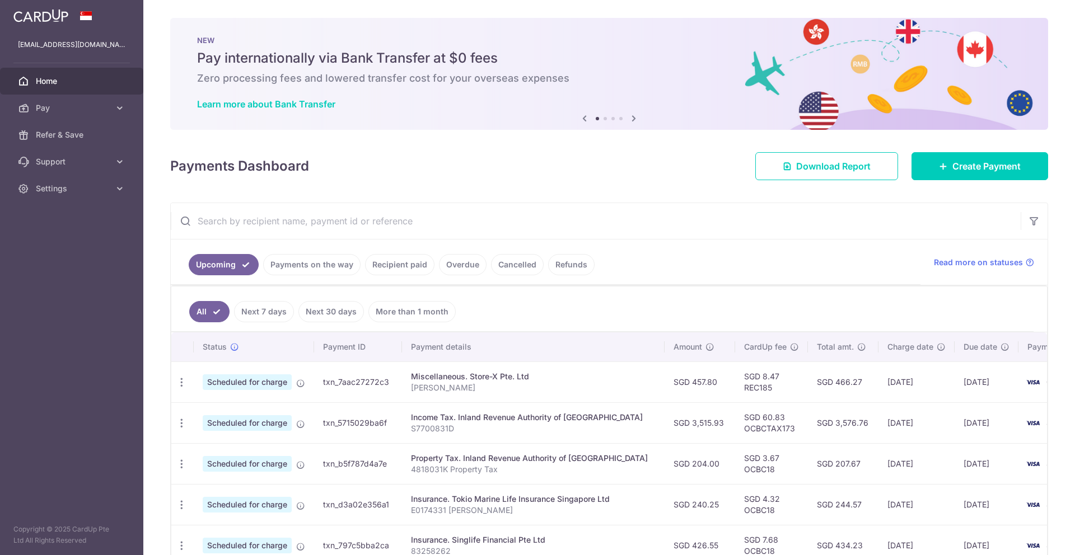
click at [293, 217] on input "text" at bounding box center [596, 221] width 850 height 36
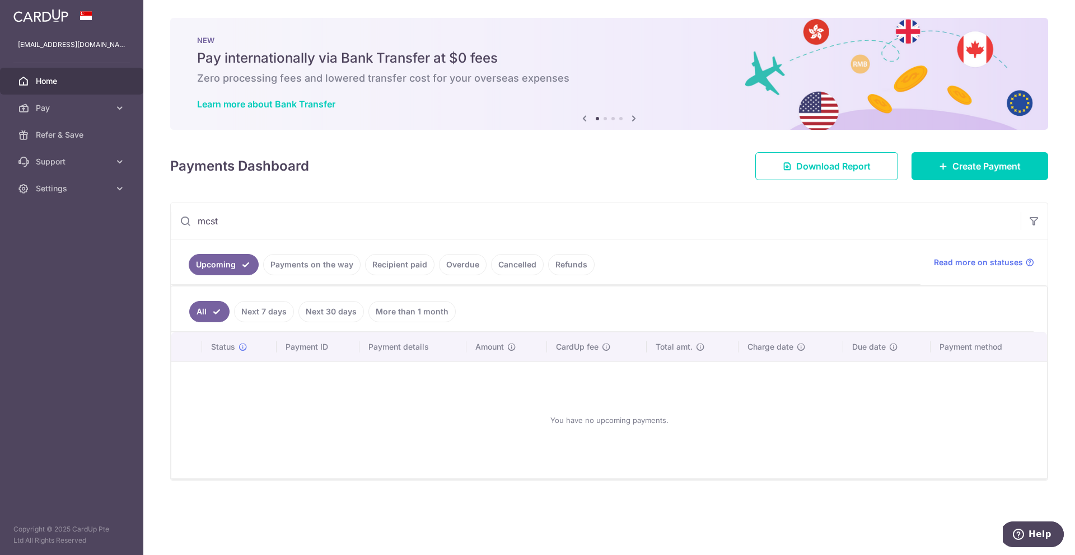
click at [318, 266] on link "Payments on the way" at bounding box center [311, 264] width 97 height 21
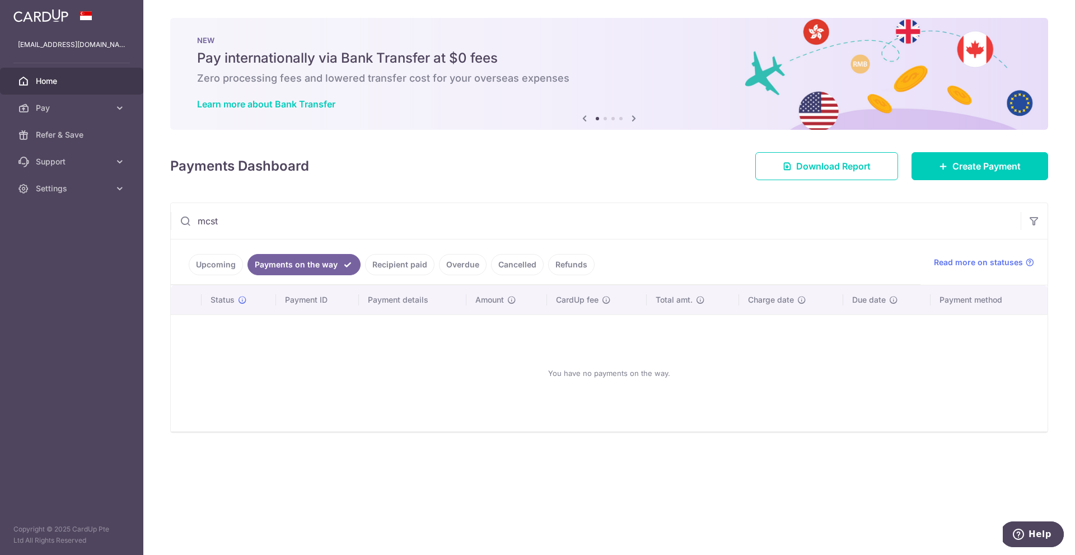
click at [412, 261] on link "Recipient paid" at bounding box center [399, 264] width 69 height 21
click at [337, 215] on input "mcst" at bounding box center [596, 221] width 850 height 36
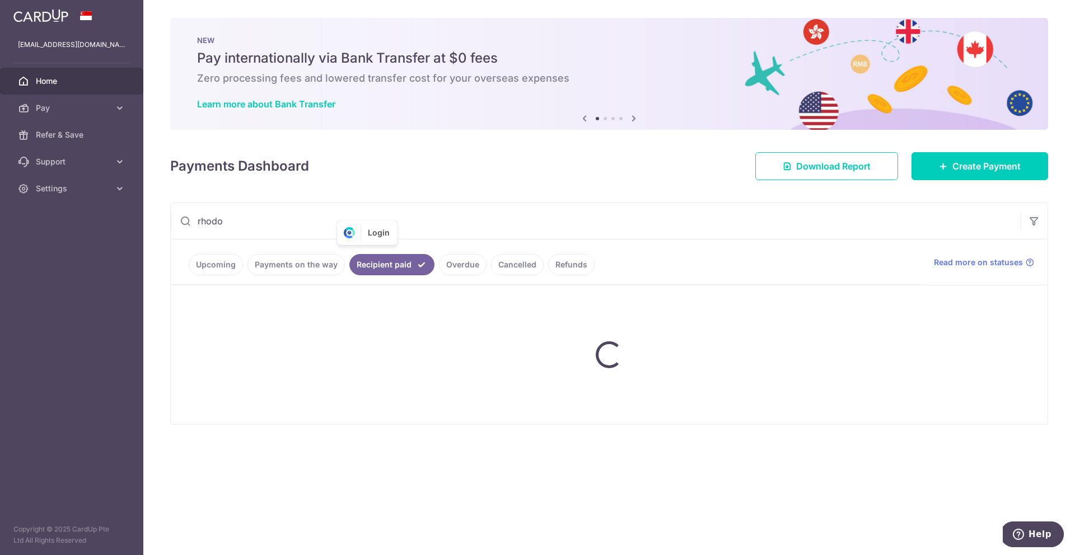
type input "rhodo"
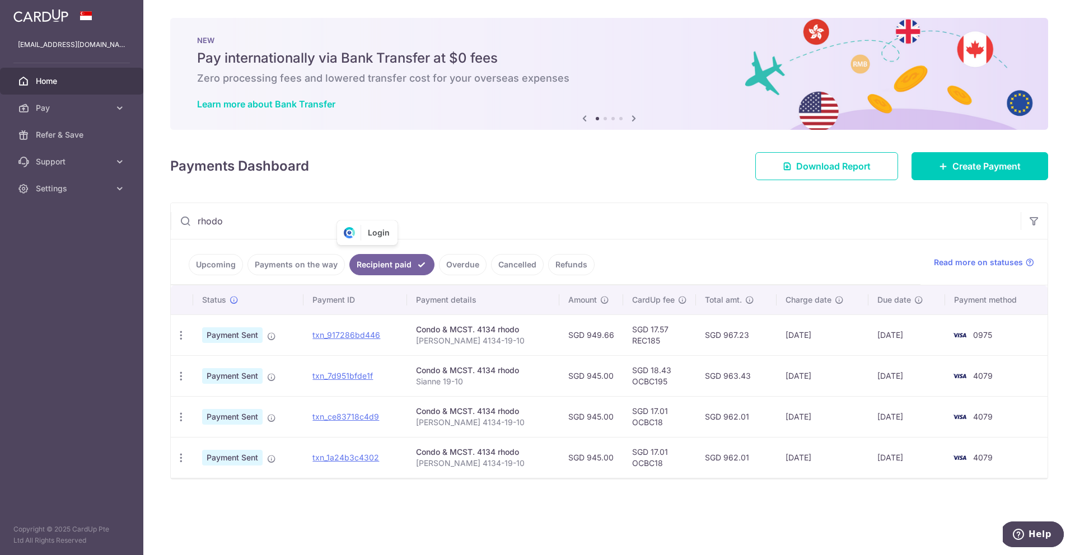
click at [316, 265] on link "Payments on the way" at bounding box center [295, 264] width 97 height 21
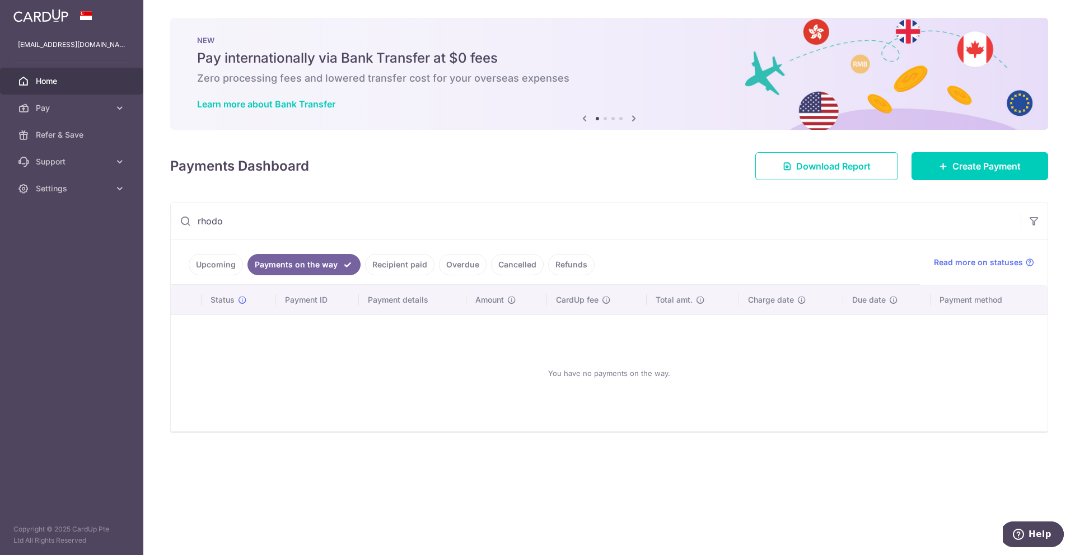
click at [221, 264] on link "Upcoming" at bounding box center [216, 264] width 54 height 21
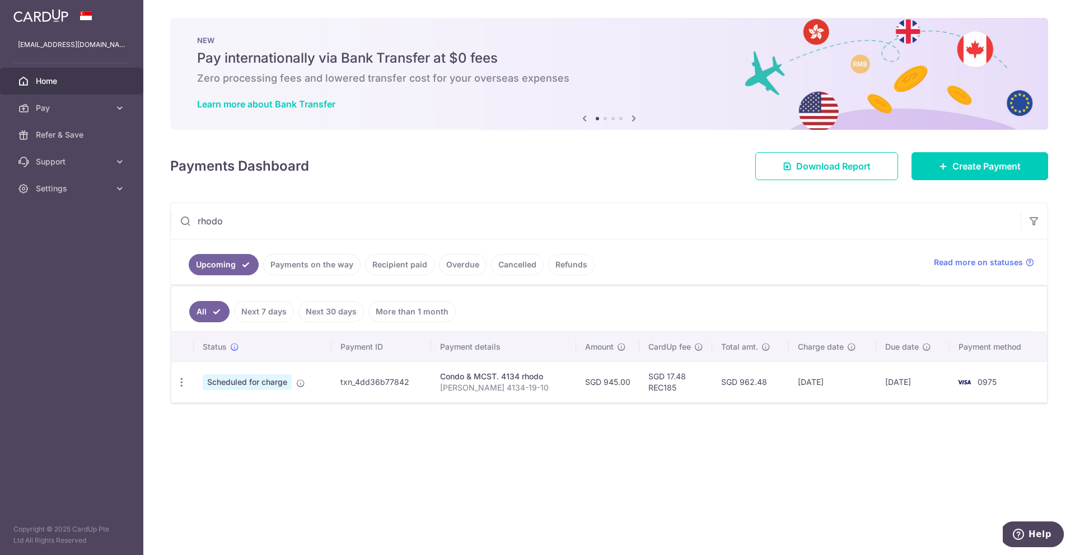
click at [287, 268] on link "Payments on the way" at bounding box center [311, 264] width 97 height 21
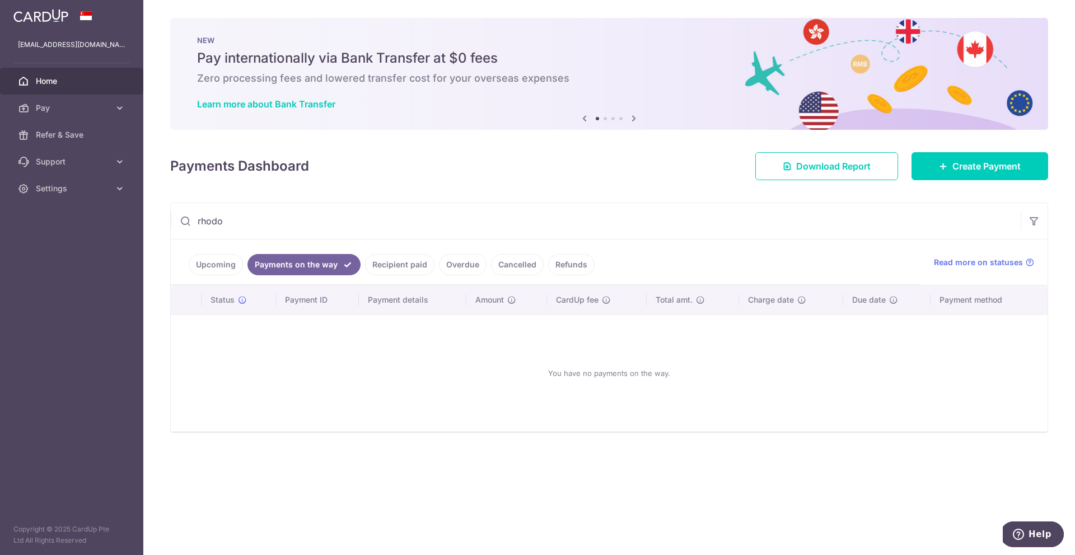
click at [231, 261] on link "Upcoming" at bounding box center [216, 264] width 54 height 21
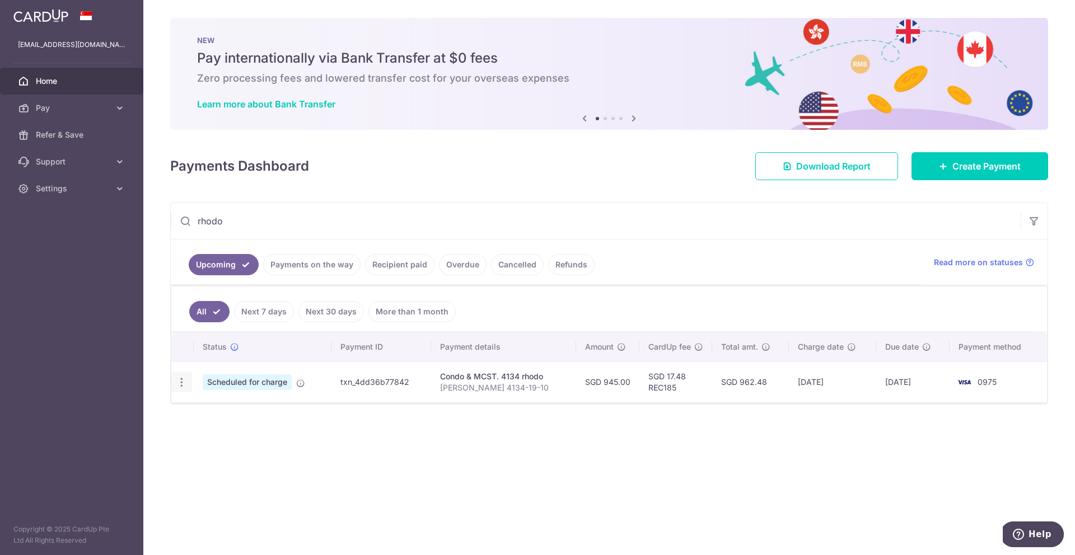
click at [185, 382] on icon "button" at bounding box center [182, 383] width 12 height 12
click at [222, 411] on span "Update payment" at bounding box center [241, 412] width 76 height 13
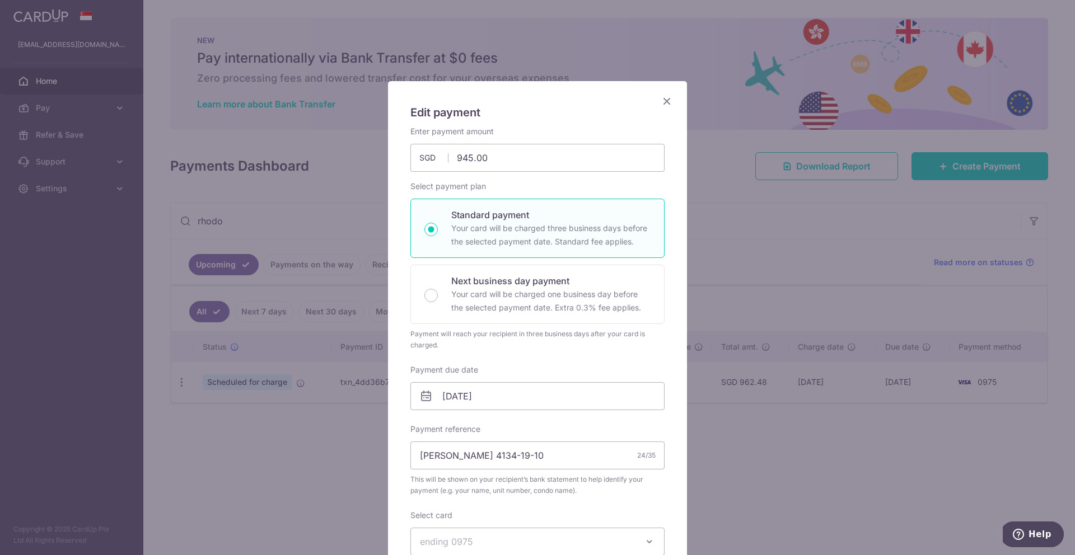
type input "REC185"
click at [669, 101] on icon "Close" at bounding box center [666, 101] width 13 height 14
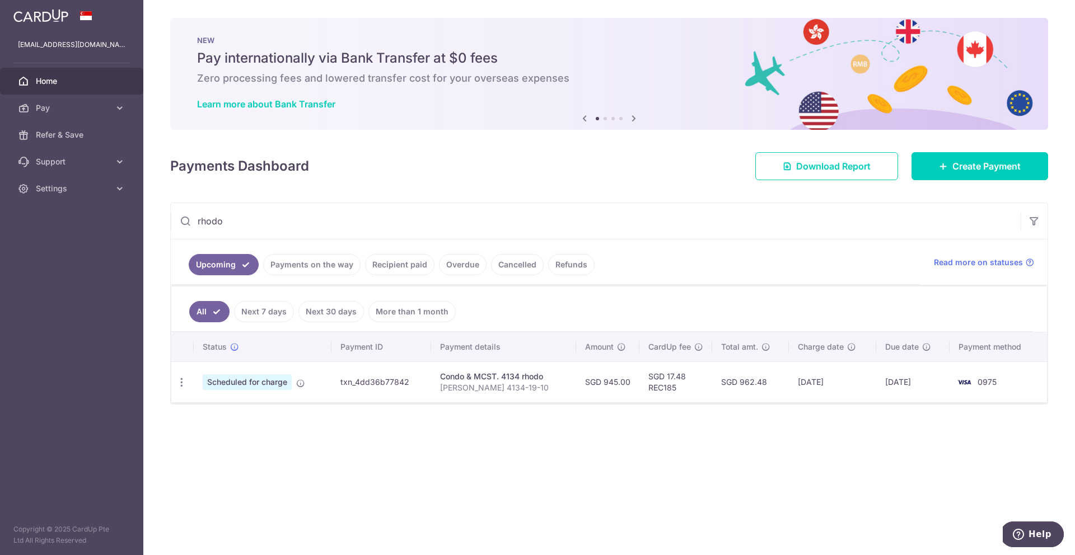
click at [310, 270] on link "Payments on the way" at bounding box center [311, 264] width 97 height 21
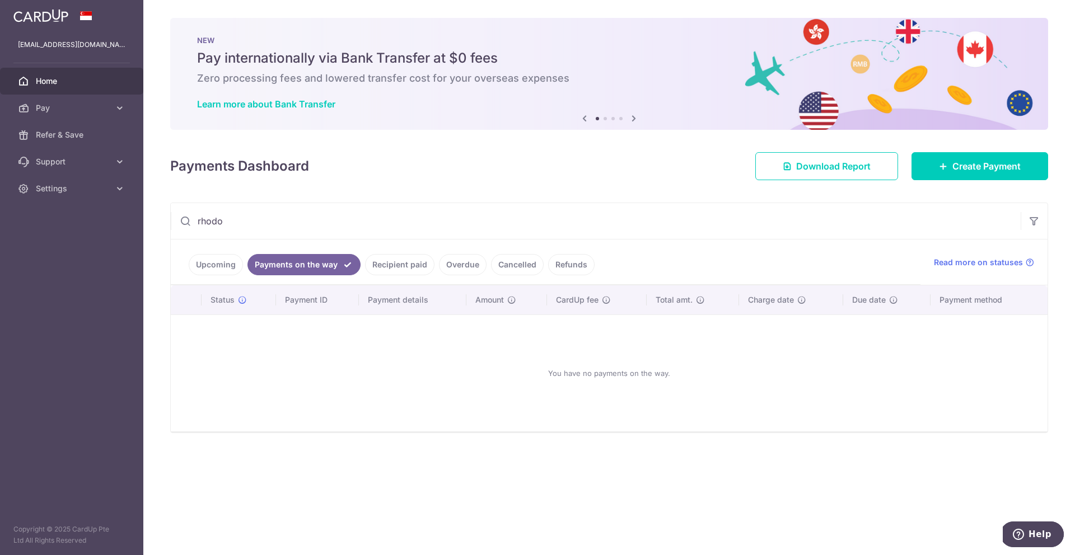
click at [373, 263] on link "Recipient paid" at bounding box center [399, 264] width 69 height 21
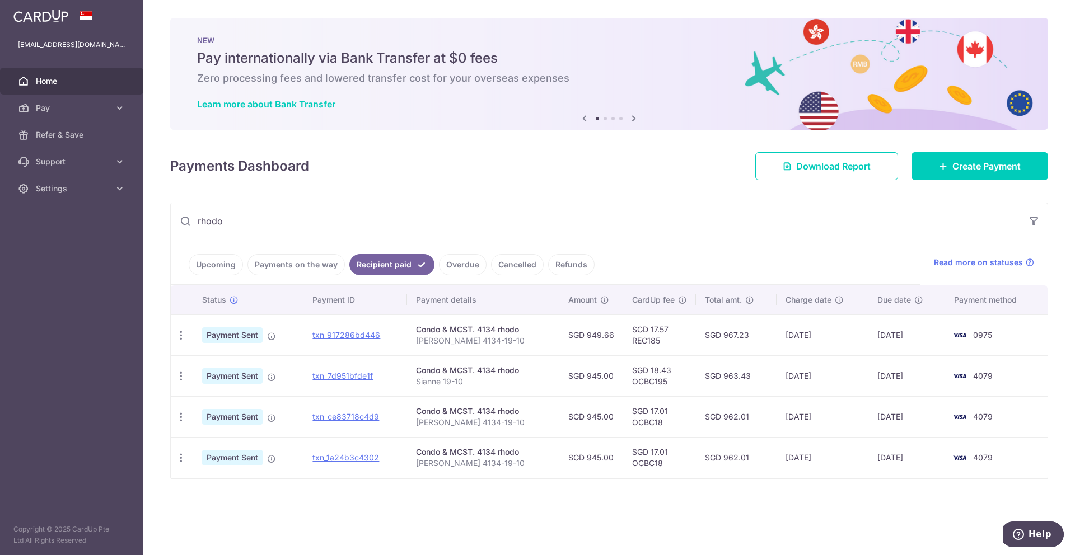
click at [284, 227] on input "rhodo" at bounding box center [596, 221] width 850 height 36
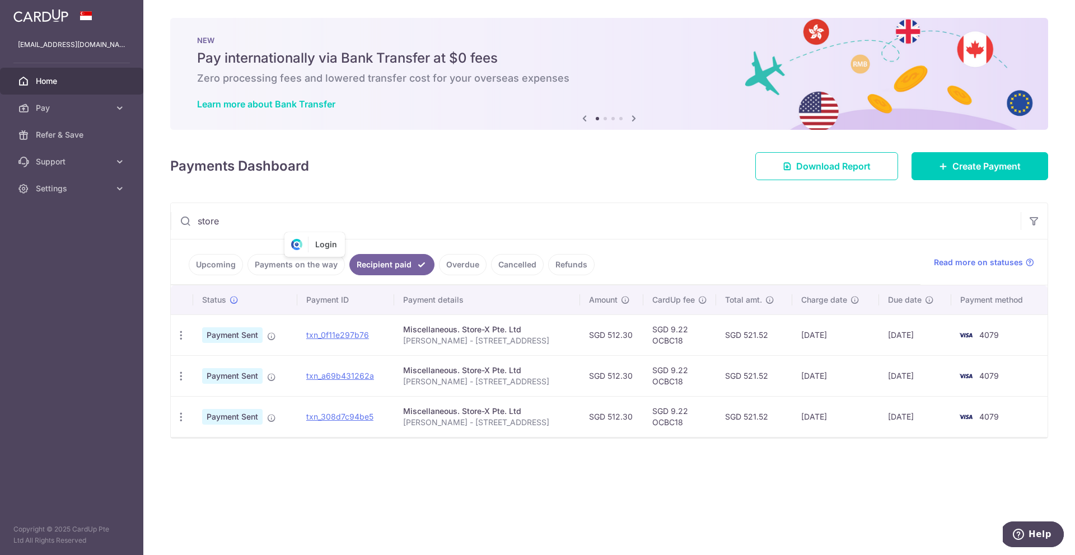
type input "store"
click at [395, 171] on div "Payments Dashboard Download Report Create Payment" at bounding box center [609, 164] width 878 height 32
click at [295, 267] on link "Payments on the way" at bounding box center [295, 264] width 97 height 21
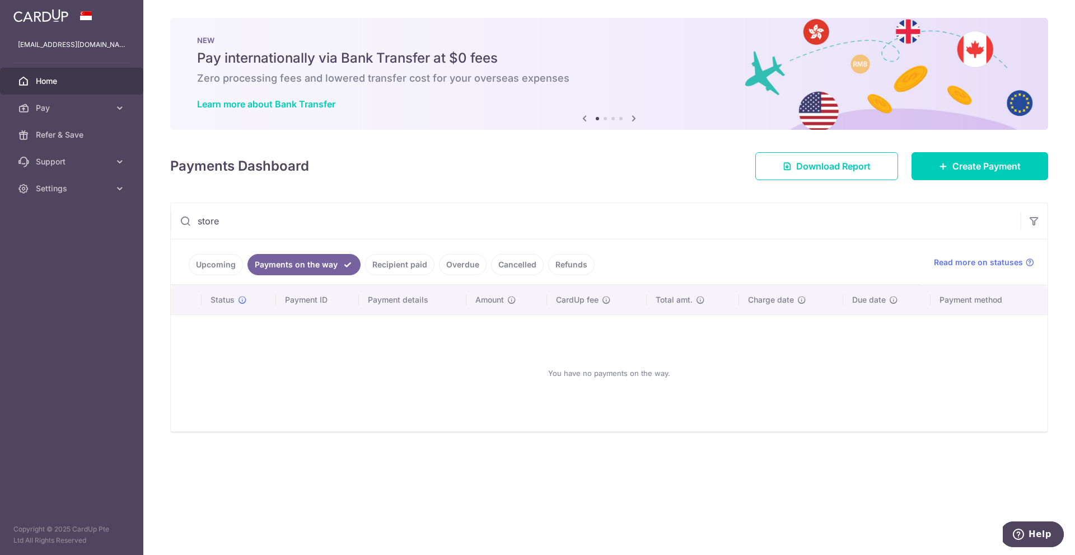
click at [223, 266] on link "Upcoming" at bounding box center [216, 264] width 54 height 21
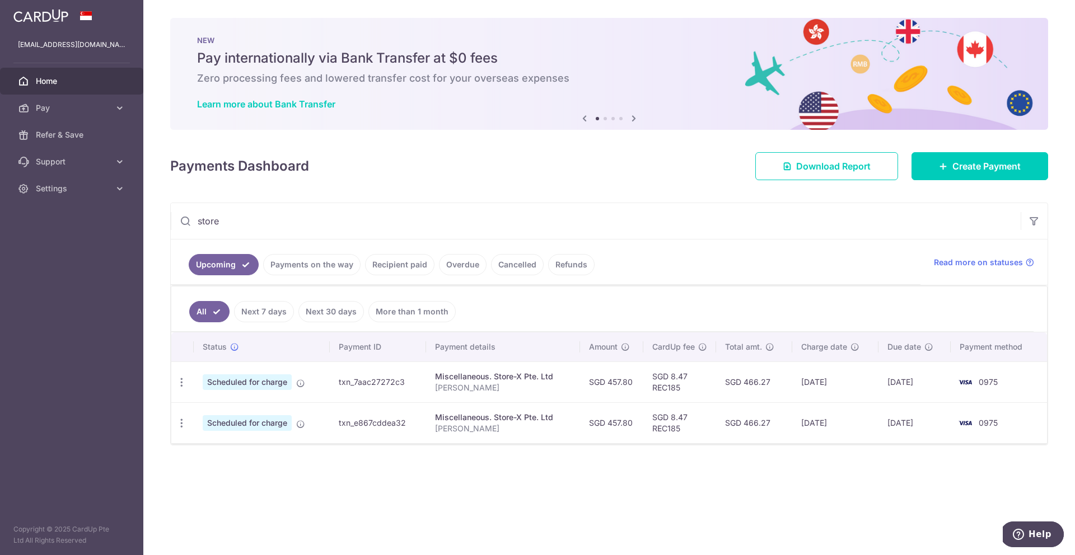
click at [274, 222] on input "store" at bounding box center [596, 221] width 850 height 36
click at [292, 219] on input "store" at bounding box center [596, 221] width 850 height 36
click at [966, 165] on span "Create Payment" at bounding box center [986, 166] width 68 height 13
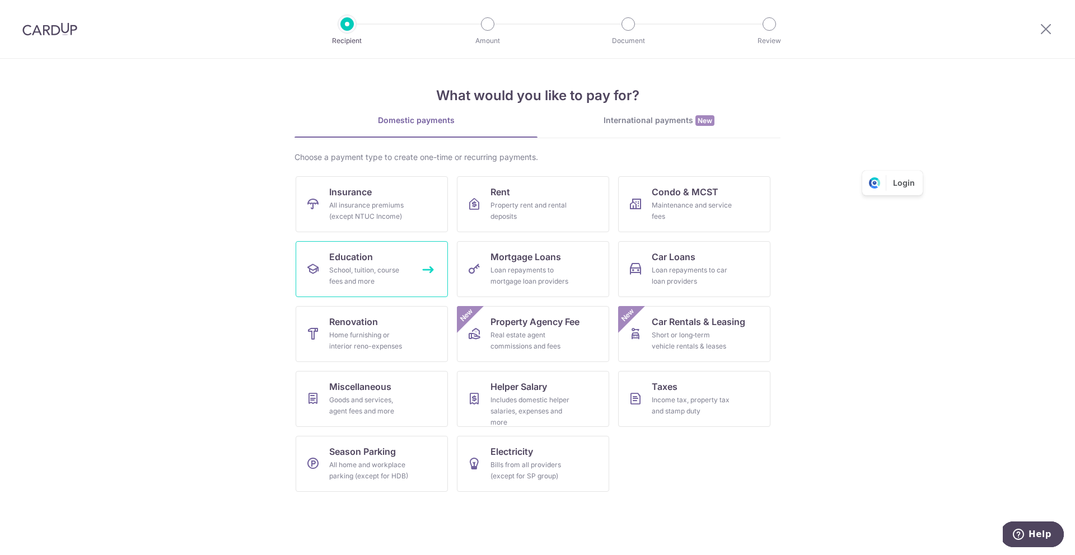
click at [396, 265] on div "School, tuition, course fees and more" at bounding box center [369, 276] width 81 height 22
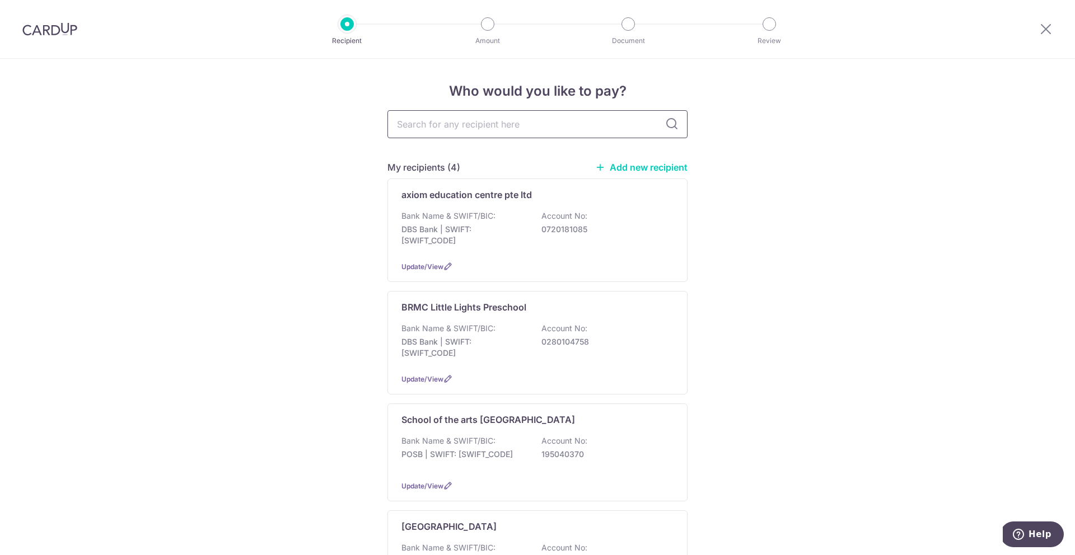
click at [484, 128] on input "text" at bounding box center [537, 124] width 300 height 28
type input "photon"
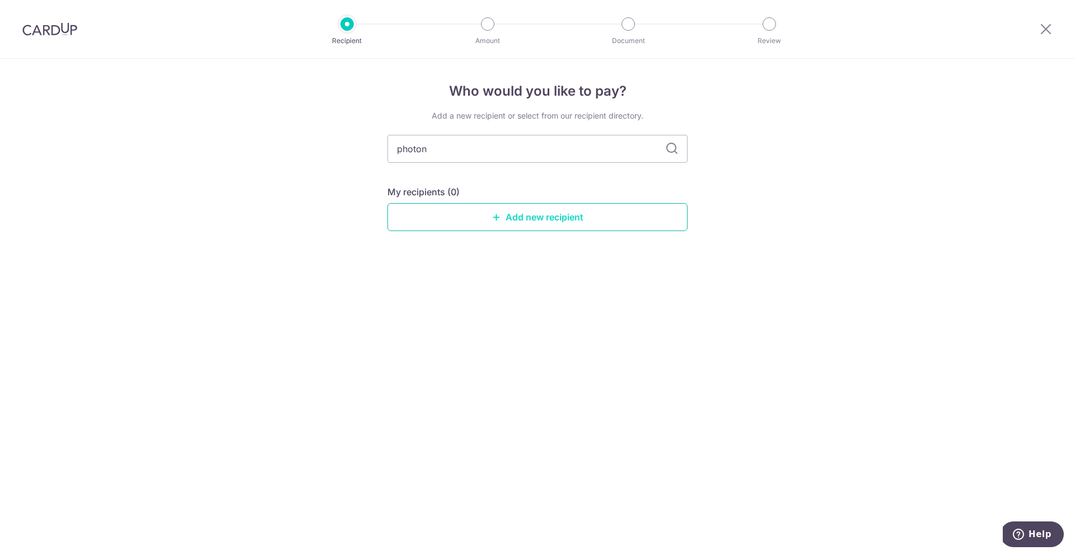
click at [578, 215] on link "Add new recipient" at bounding box center [537, 217] width 300 height 28
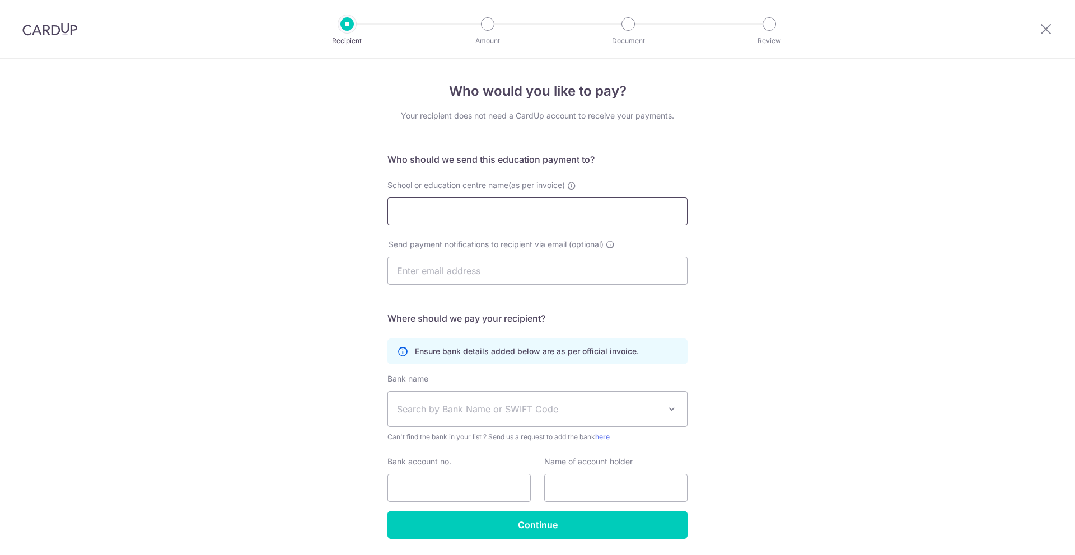
click at [486, 218] on input "School or education centre name(as per invoice)" at bounding box center [537, 212] width 300 height 28
type input "photon academy IB tuition"
click at [497, 269] on input "text" at bounding box center [537, 271] width 300 height 28
type input "[EMAIL_ADDRESS][DOMAIN_NAME]"
click at [515, 383] on div "Bank name Select Bank UBS AG ANEXT BANK PTE LTD Australia & New Zealand Banking…" at bounding box center [537, 407] width 300 height 69
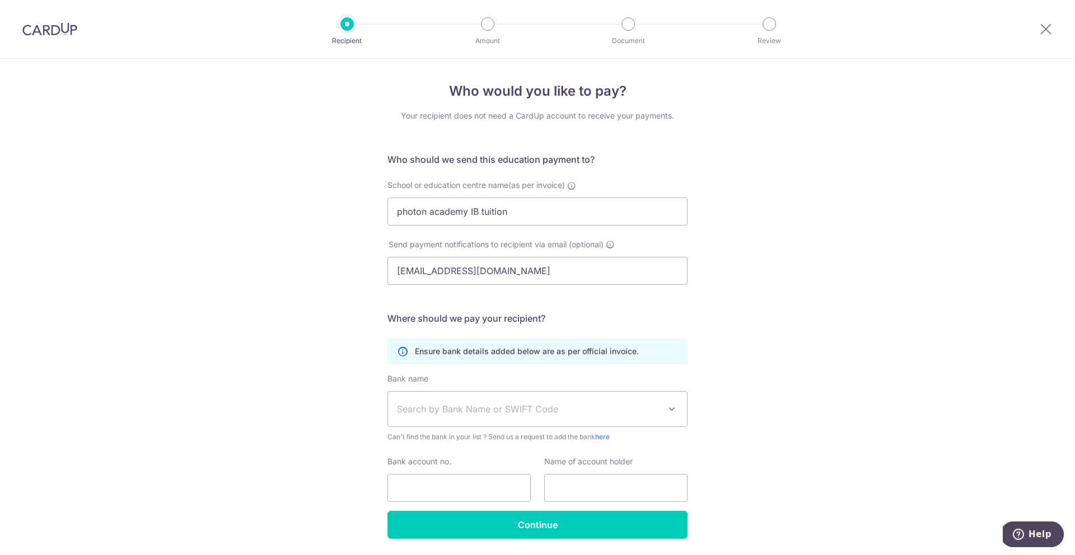
scroll to position [36, 0]
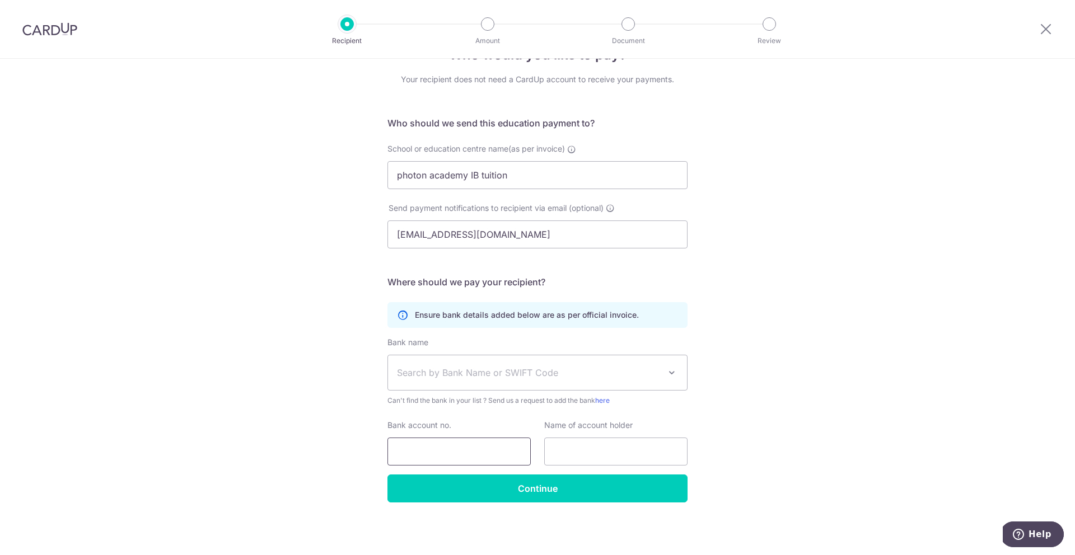
click at [485, 444] on input "Bank account no." at bounding box center [458, 452] width 143 height 28
type input "6377"
click at [830, 293] on div "Who would you like to pay? Your recipient does not need a CardUp account to rec…" at bounding box center [537, 288] width 1075 height 533
